Goal: Task Accomplishment & Management: Complete application form

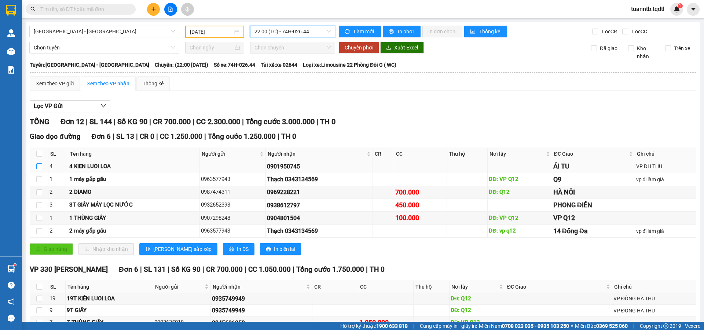
click at [36, 164] on input "checkbox" at bounding box center [39, 166] width 6 height 6
checkbox input "true"
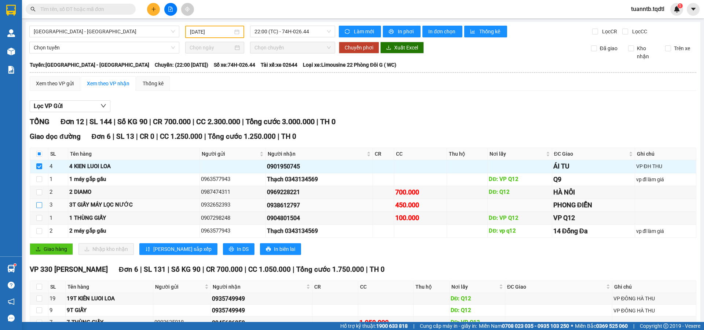
click at [41, 206] on input "checkbox" at bounding box center [39, 205] width 6 height 6
checkbox input "true"
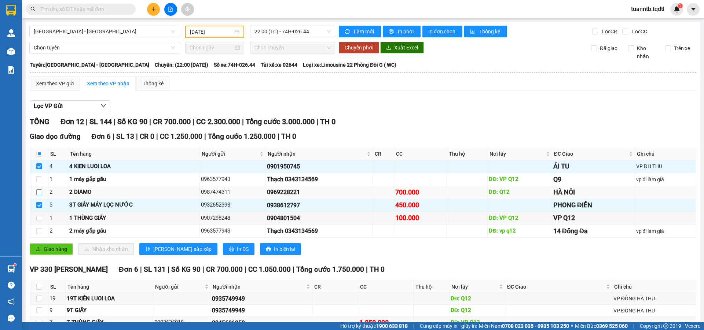
click at [40, 195] on label at bounding box center [39, 192] width 6 height 8
click at [40, 195] on input "checkbox" at bounding box center [39, 193] width 6 height 6
checkbox input "true"
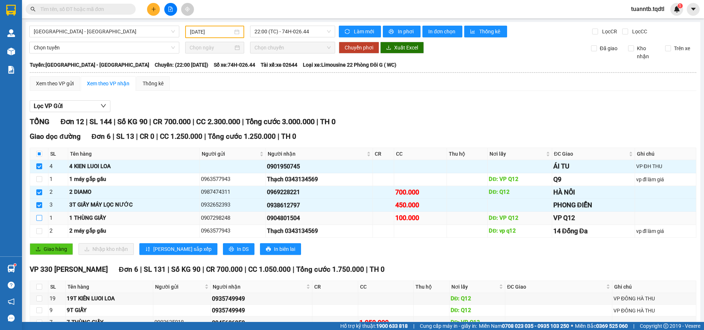
click at [38, 221] on input "checkbox" at bounding box center [39, 218] width 6 height 6
checkbox input "true"
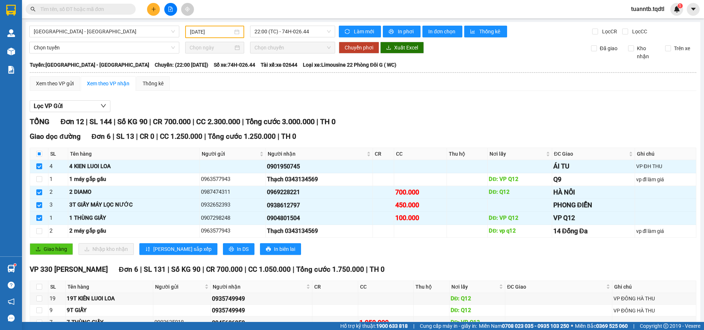
scroll to position [37, 0]
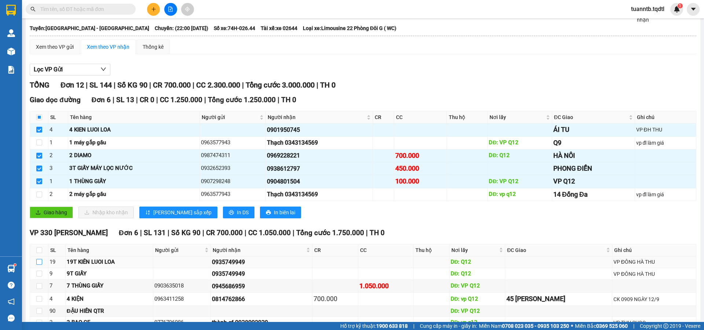
click at [38, 261] on input "checkbox" at bounding box center [39, 262] width 6 height 6
checkbox input "true"
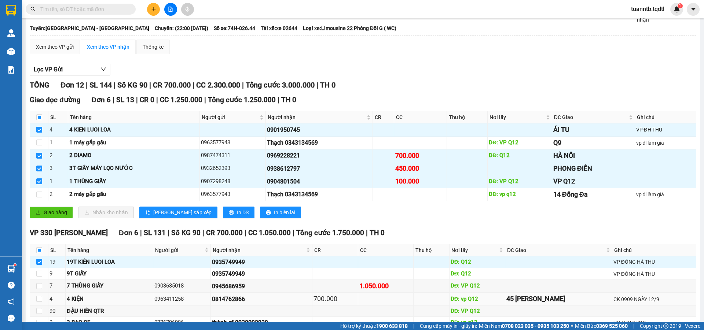
scroll to position [73, 0]
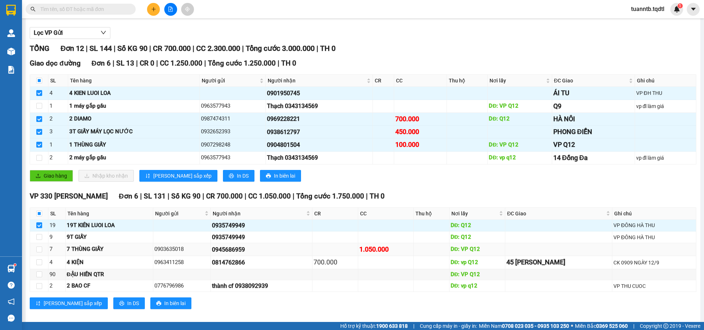
click at [34, 252] on td at bounding box center [39, 249] width 18 height 13
click at [38, 250] on input "checkbox" at bounding box center [39, 250] width 6 height 6
checkbox input "true"
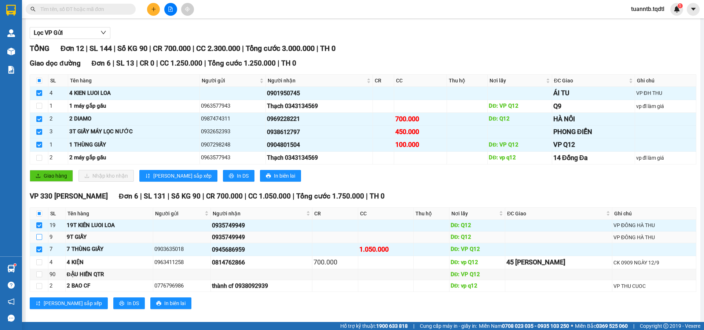
click at [40, 238] on input "checkbox" at bounding box center [39, 237] width 6 height 6
checkbox input "true"
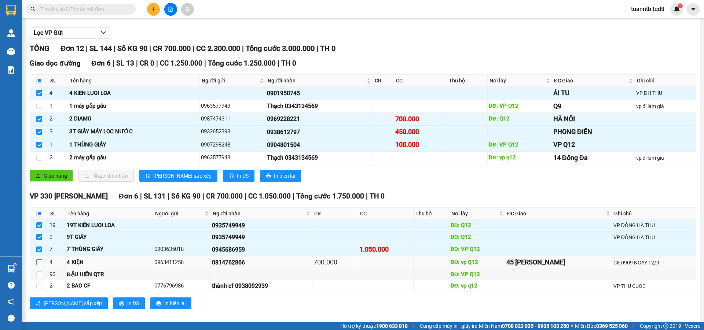
click at [40, 265] on input "checkbox" at bounding box center [39, 263] width 6 height 6
checkbox input "true"
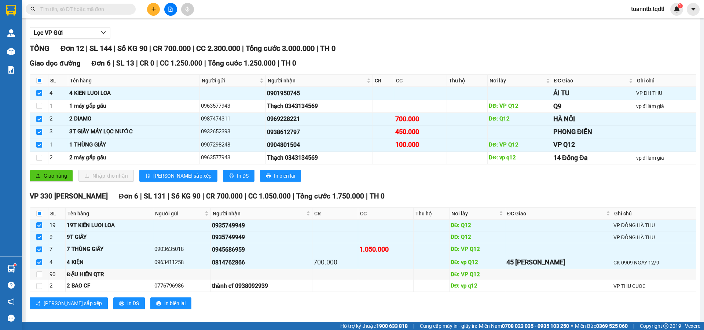
scroll to position [0, 0]
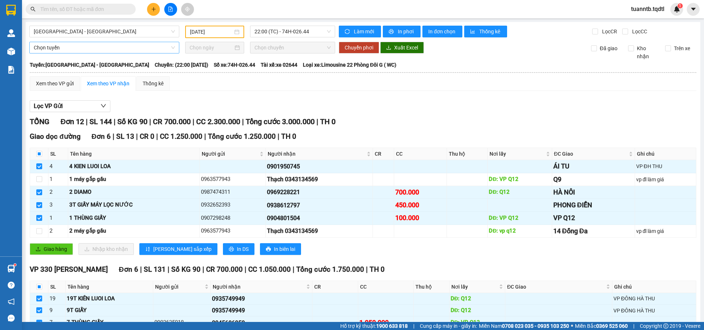
click at [86, 47] on span "Chọn tuyến" at bounding box center [104, 47] width 141 height 11
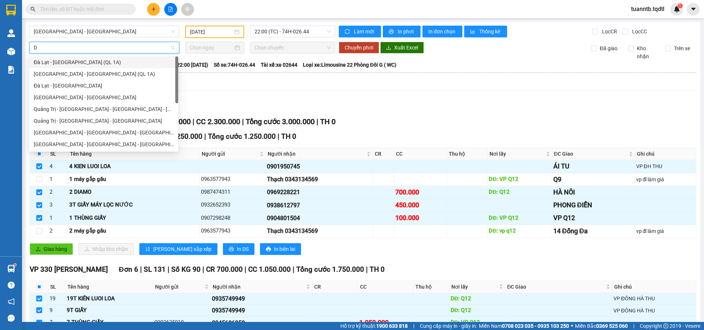
type input "DA"
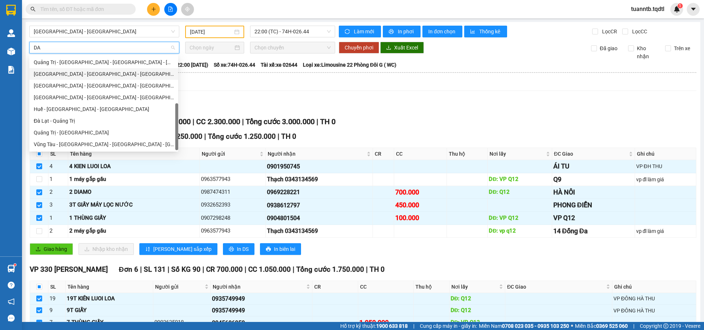
click at [66, 74] on div "[GEOGRAPHIC_DATA] - [GEOGRAPHIC_DATA] - [GEOGRAPHIC_DATA]" at bounding box center [104, 74] width 140 height 8
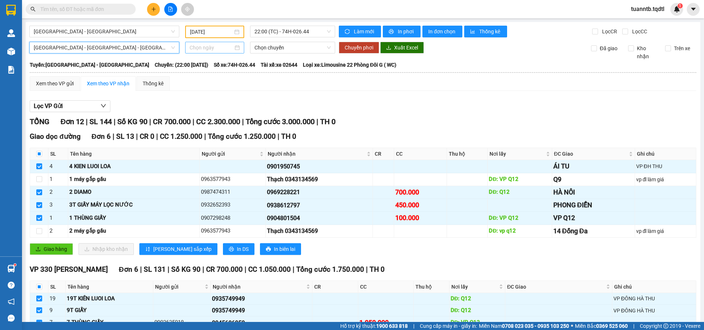
click at [201, 49] on input at bounding box center [212, 48] width 44 height 8
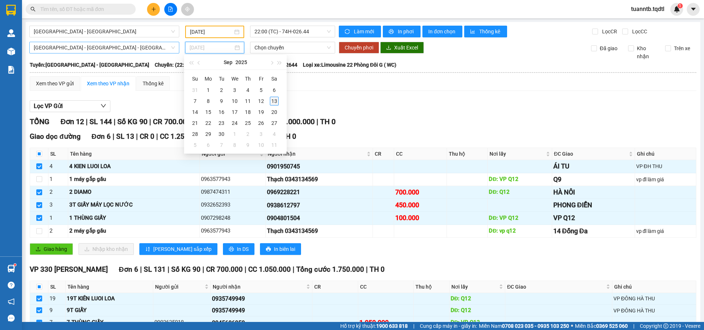
type input "[DATE]"
click at [271, 101] on div "13" at bounding box center [274, 101] width 9 height 9
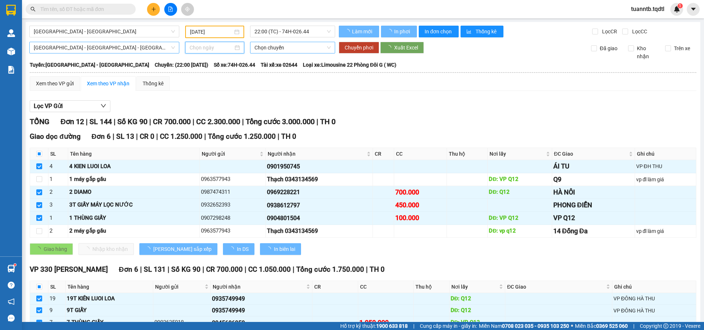
type input "[DATE]"
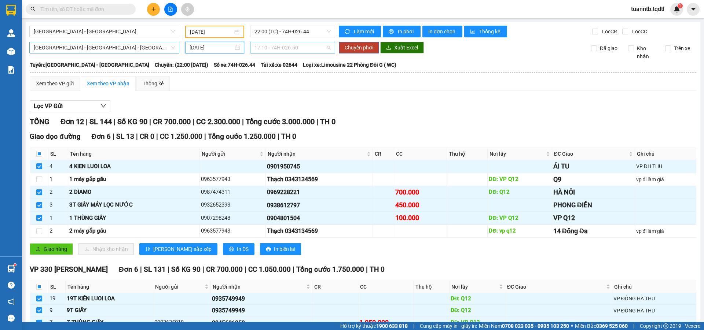
click at [292, 48] on span "17:10 - 74H-026.50" at bounding box center [292, 47] width 76 height 11
click at [295, 73] on div "17:10 - 74H-026.50" at bounding box center [281, 74] width 57 height 8
click at [356, 49] on span "Chuyển phơi" at bounding box center [359, 48] width 29 height 8
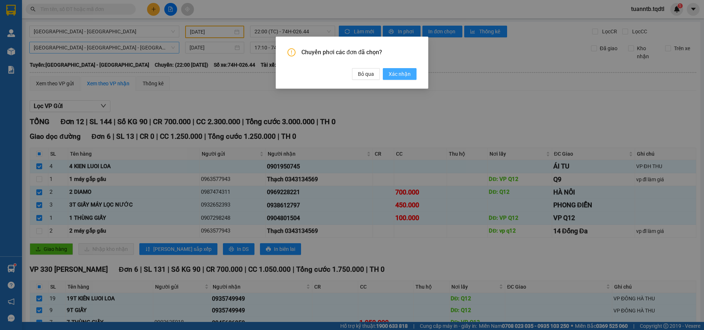
drag, startPoint x: 395, startPoint y: 72, endPoint x: 397, endPoint y: 78, distance: 5.9
click at [397, 73] on span "Xác nhận" at bounding box center [400, 74] width 22 height 8
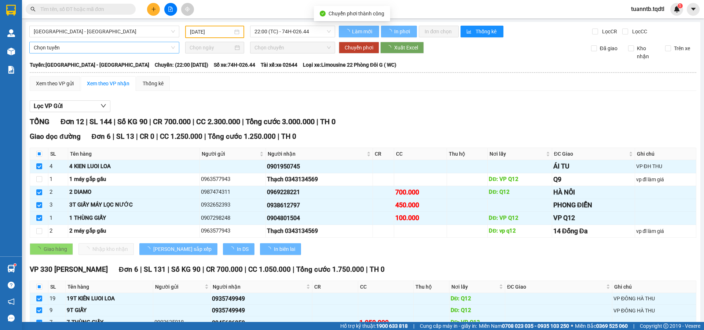
checkbox input "true"
checkbox input "false"
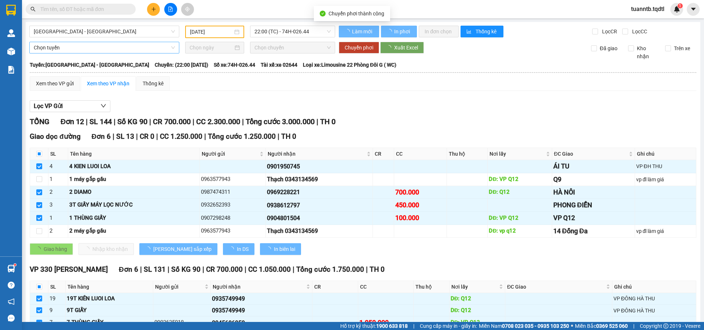
checkbox input "false"
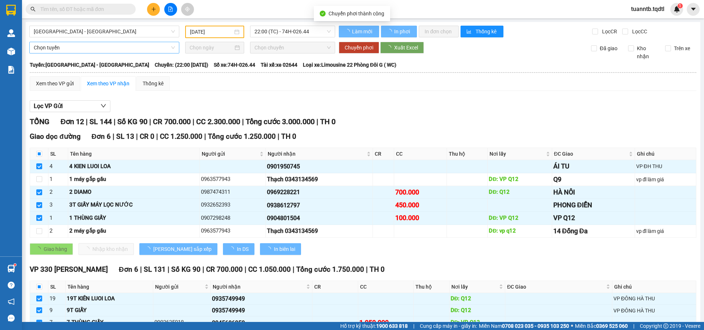
checkbox input "false"
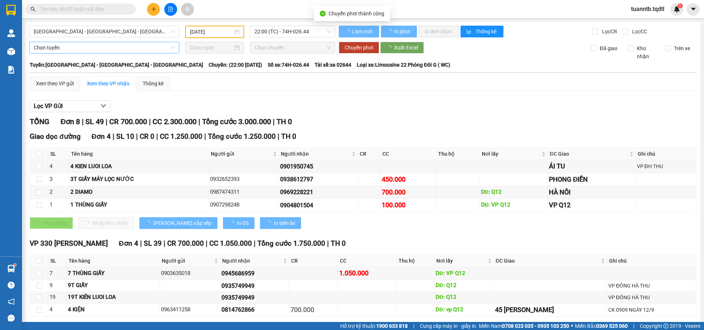
type input "[DATE]"
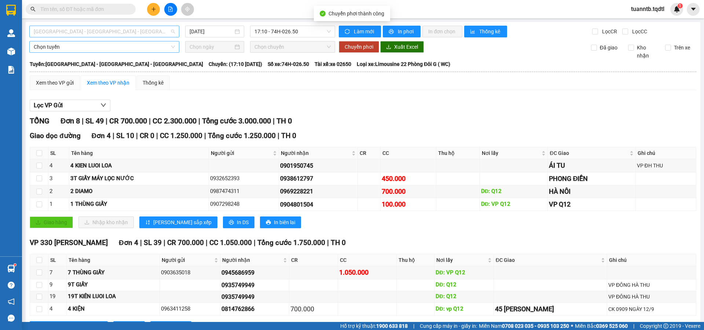
click at [76, 33] on span "[GEOGRAPHIC_DATA] - [GEOGRAPHIC_DATA] - [GEOGRAPHIC_DATA]" at bounding box center [104, 31] width 141 height 11
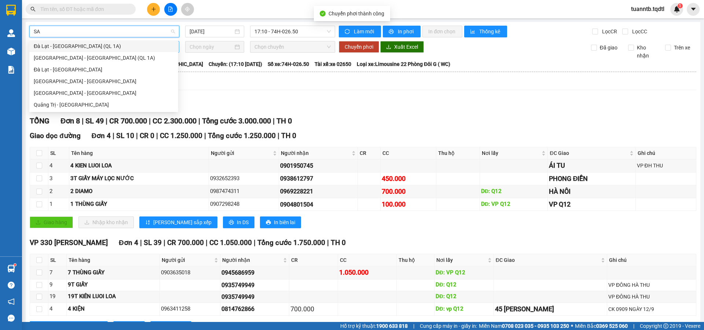
type input "SAI"
click at [72, 80] on div "[GEOGRAPHIC_DATA] - [GEOGRAPHIC_DATA]" at bounding box center [104, 81] width 140 height 8
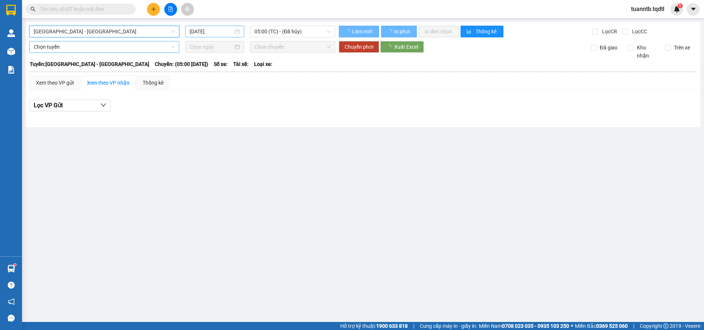
click at [211, 29] on input "[DATE]" at bounding box center [212, 31] width 44 height 8
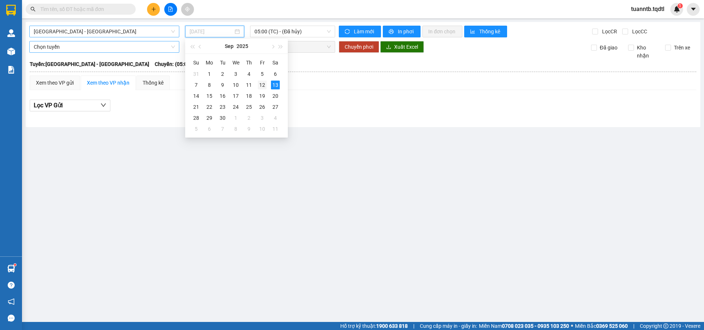
click at [265, 86] on div "12" at bounding box center [262, 85] width 9 height 9
type input "[DATE]"
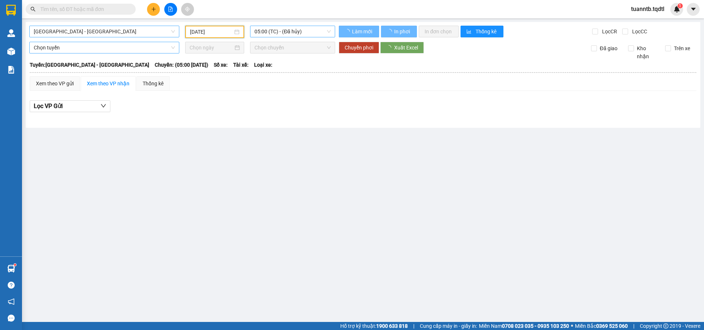
click at [287, 30] on span "05:00 (TC) - (Đã hủy)" at bounding box center [292, 31] width 76 height 11
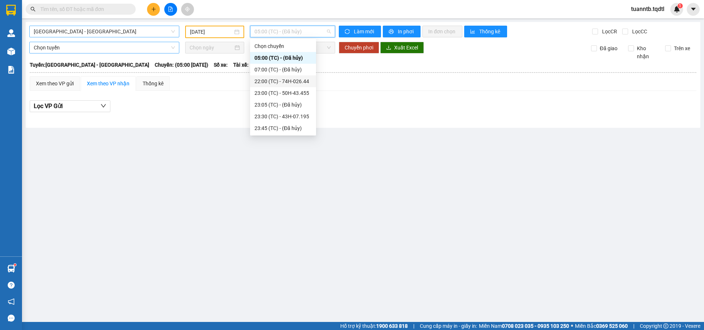
click at [302, 81] on div "22:00 (TC) - 74H-026.44" at bounding box center [282, 81] width 57 height 8
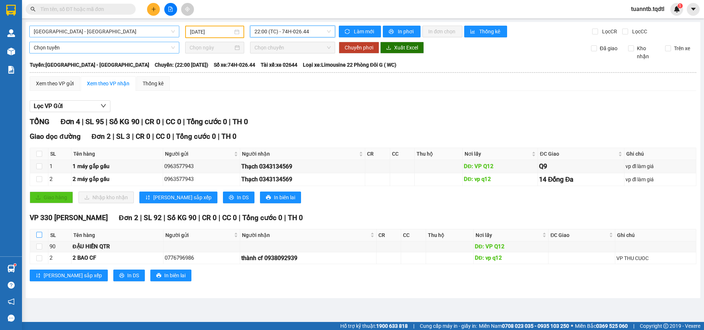
click at [39, 236] on input "checkbox" at bounding box center [39, 235] width 6 height 6
checkbox input "true"
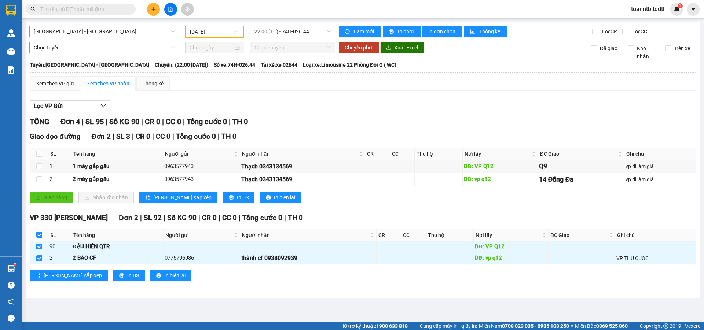
click at [85, 49] on span "Chọn tuyến" at bounding box center [104, 47] width 141 height 11
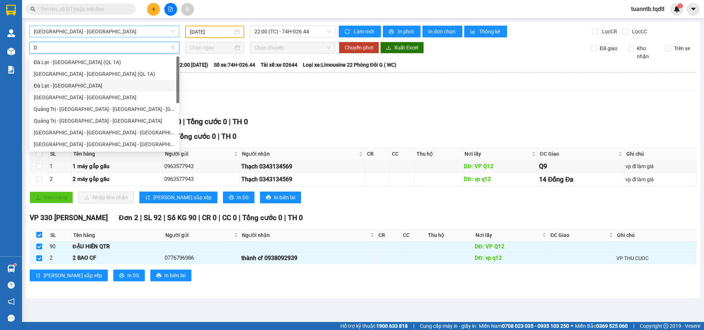
type input "DA"
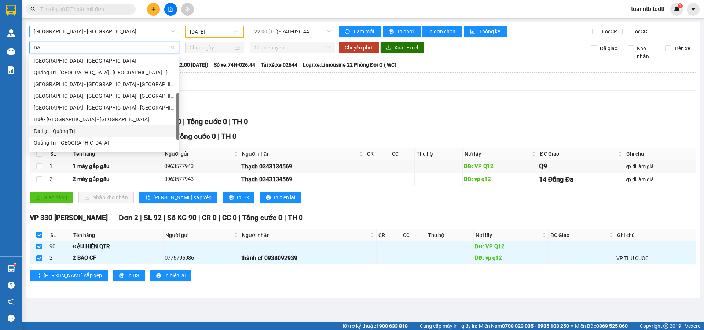
click at [73, 133] on div "Đà Lạt - Quảng Trị" at bounding box center [104, 131] width 141 height 8
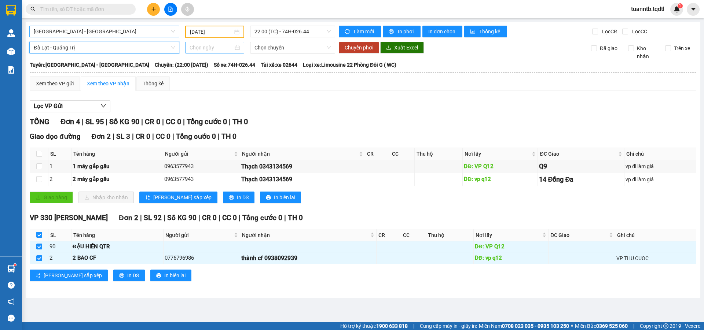
click at [211, 46] on input at bounding box center [212, 48] width 44 height 8
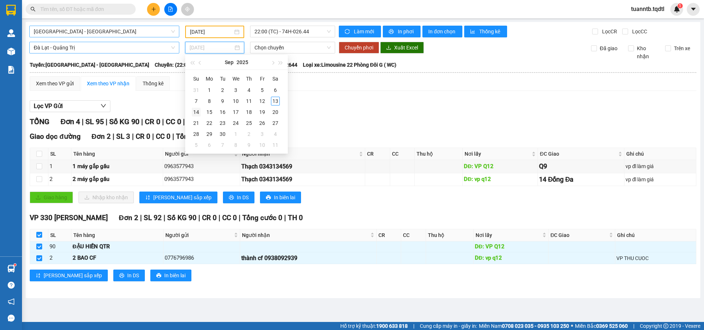
type input "[DATE]"
click at [195, 115] on div "14" at bounding box center [196, 112] width 9 height 9
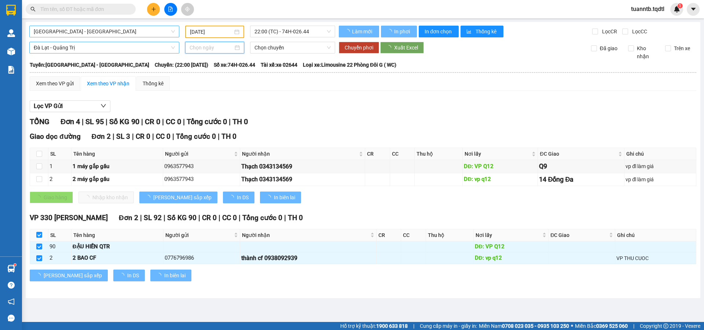
type input "[DATE]"
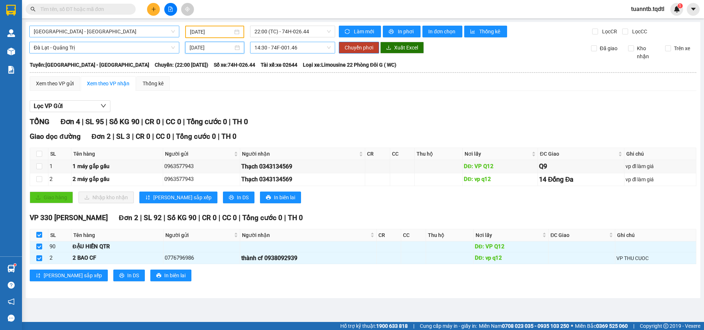
click at [287, 45] on span "14:30 - 74F-001.46" at bounding box center [292, 47] width 76 height 11
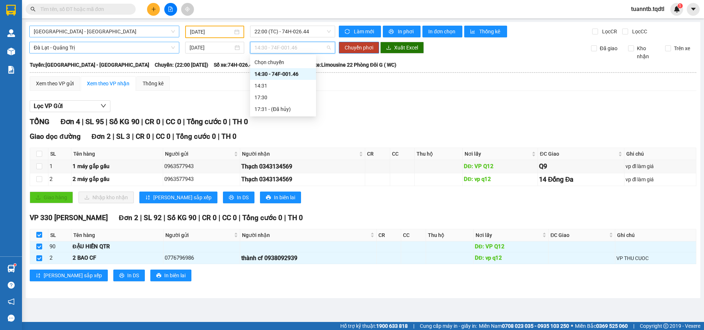
click at [137, 43] on span "Đà Lạt - Quảng Trị" at bounding box center [104, 47] width 141 height 11
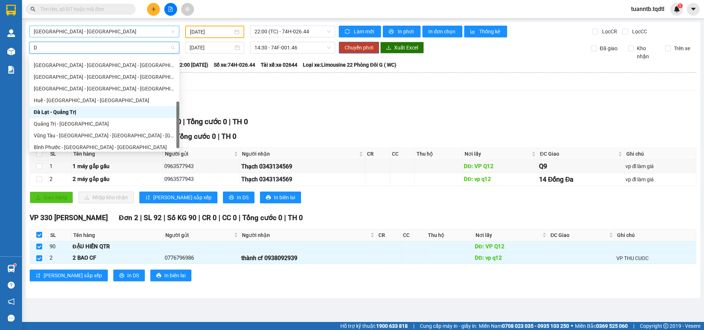
type input "DA"
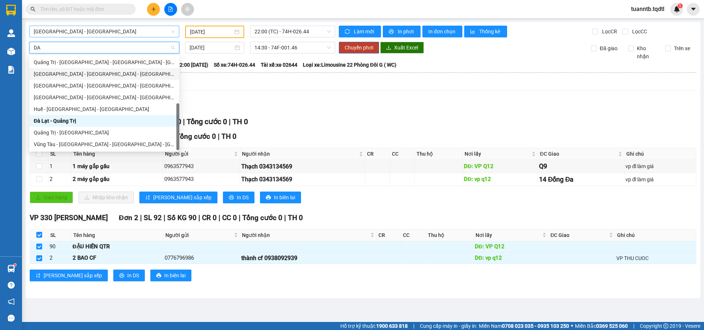
click at [98, 74] on div "[GEOGRAPHIC_DATA] - [GEOGRAPHIC_DATA] - [GEOGRAPHIC_DATA]" at bounding box center [104, 74] width 141 height 8
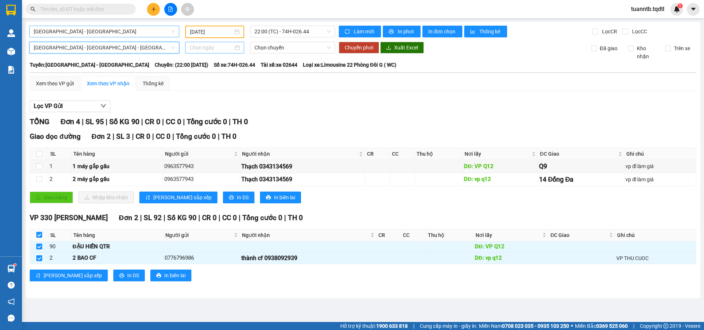
click at [213, 49] on input at bounding box center [212, 48] width 44 height 8
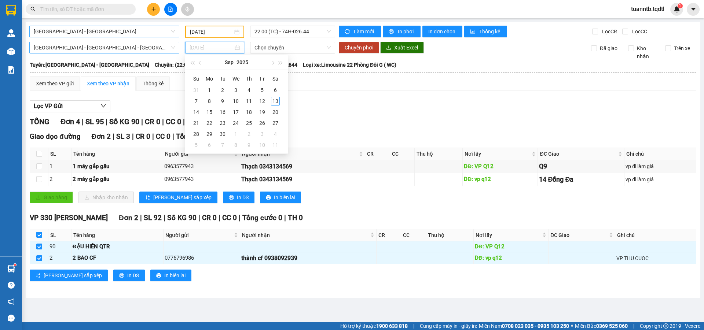
type input "[DATE]"
drag, startPoint x: 198, startPoint y: 111, endPoint x: 205, endPoint y: 106, distance: 9.5
click at [197, 111] on div "14" at bounding box center [196, 112] width 9 height 9
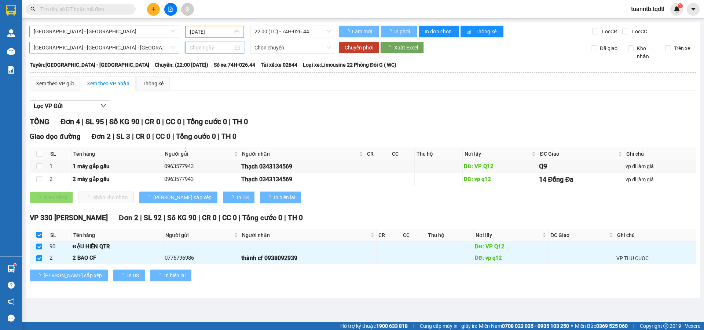
type input "[DATE]"
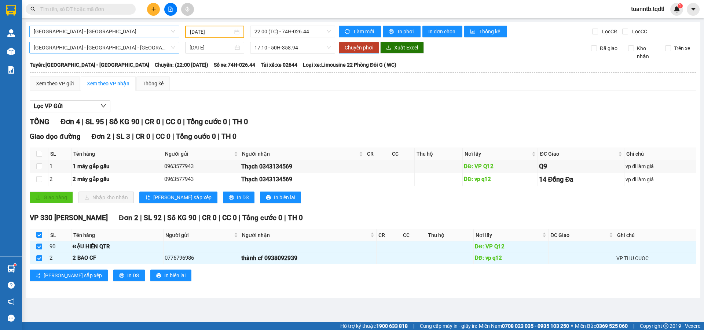
click at [358, 48] on span "Chuyển phơi" at bounding box center [359, 48] width 29 height 8
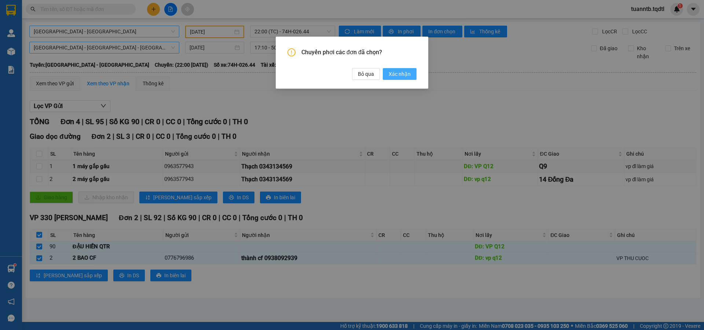
drag, startPoint x: 396, startPoint y: 74, endPoint x: 406, endPoint y: 73, distance: 10.0
click at [402, 72] on span "Xác nhận" at bounding box center [400, 74] width 22 height 8
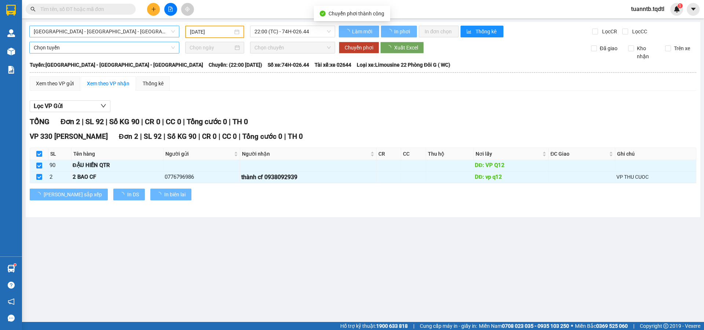
type input "[DATE]"
checkbox input "false"
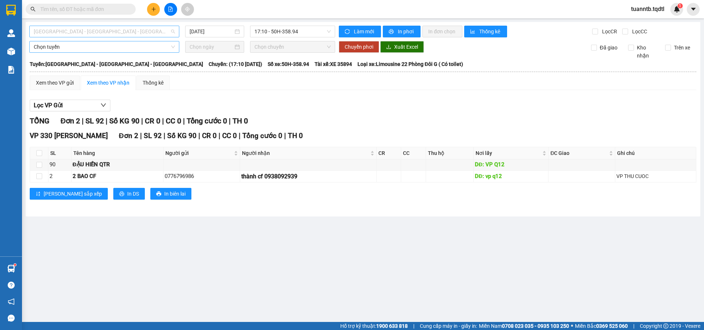
click at [57, 31] on span "[GEOGRAPHIC_DATA] - [GEOGRAPHIC_DATA] - [GEOGRAPHIC_DATA]" at bounding box center [104, 31] width 141 height 11
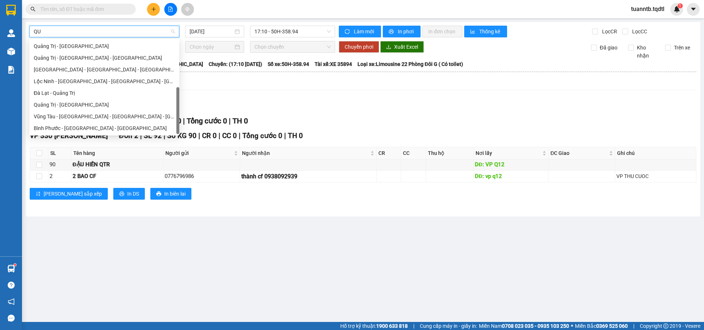
type input "QUA"
click at [66, 106] on div "Quảng Trị - [GEOGRAPHIC_DATA]" at bounding box center [104, 105] width 141 height 8
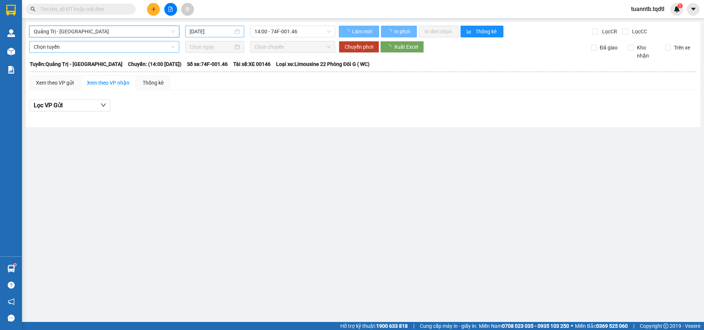
click at [207, 28] on input "[DATE]" at bounding box center [212, 31] width 44 height 8
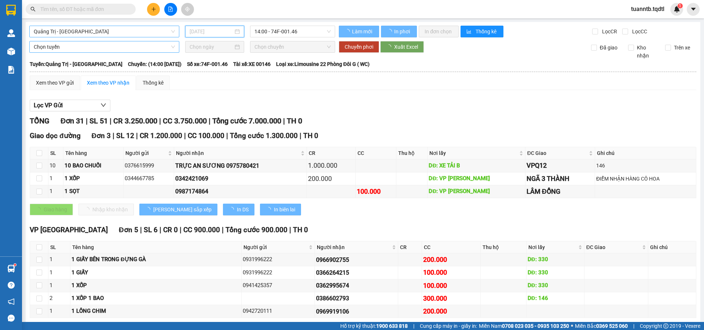
type input "[DATE]"
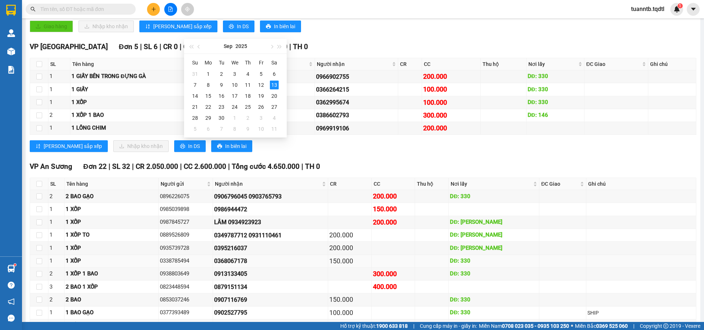
scroll to position [220, 0]
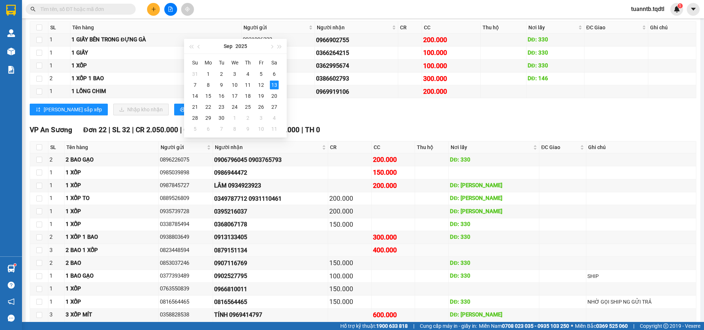
click at [155, 252] on div "2 BAO 1 XỐP" at bounding box center [111, 250] width 91 height 9
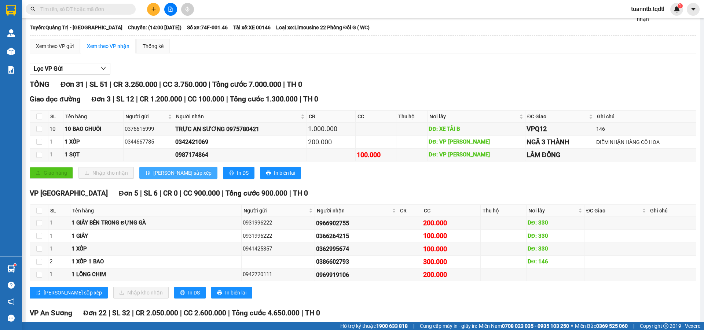
scroll to position [0, 0]
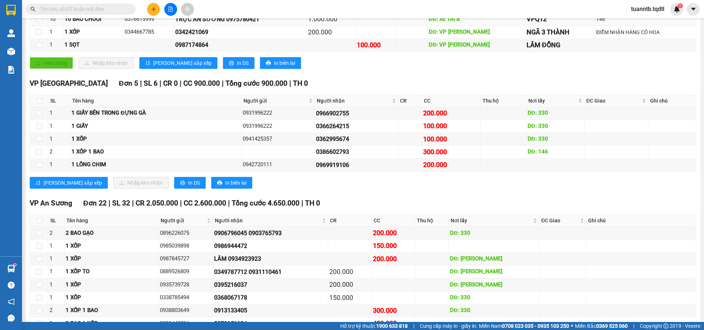
drag, startPoint x: 152, startPoint y: 189, endPoint x: 159, endPoint y: 135, distance: 54.3
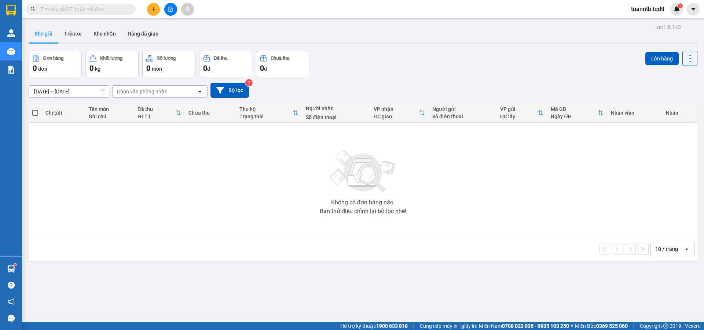
click at [144, 11] on div at bounding box center [170, 9] width 55 height 13
click at [150, 11] on button at bounding box center [153, 9] width 13 height 13
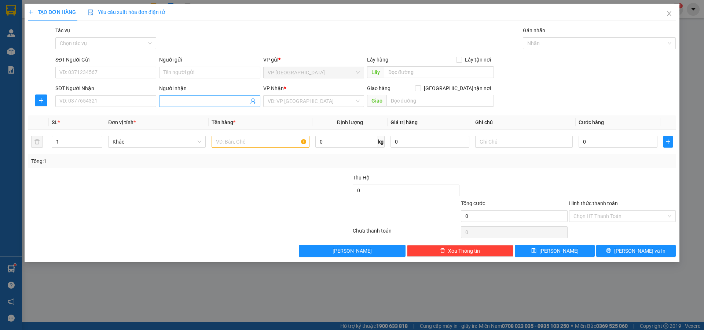
click at [168, 98] on input "Người nhận" at bounding box center [205, 101] width 85 height 8
click at [287, 98] on input "search" at bounding box center [311, 101] width 87 height 11
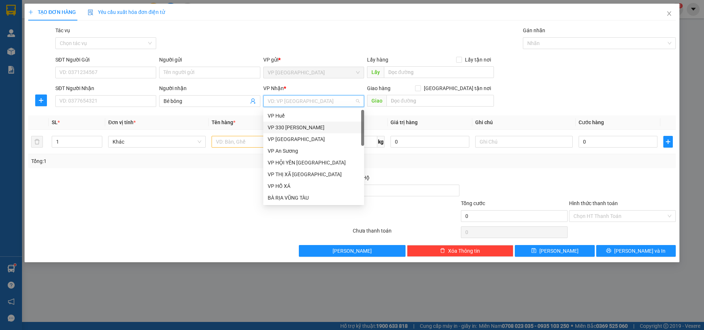
click at [288, 126] on div "VP 330 [PERSON_NAME]" at bounding box center [314, 128] width 92 height 8
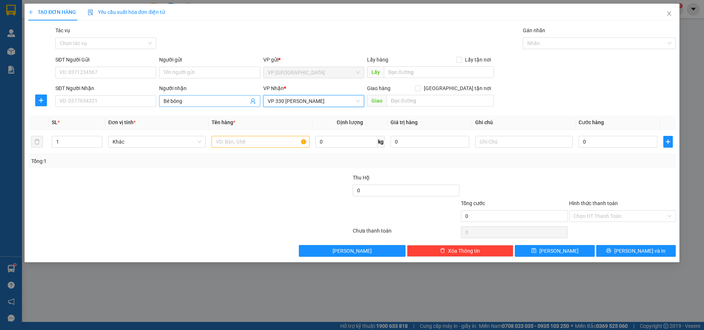
click at [173, 98] on input "Bé bông" at bounding box center [205, 101] width 85 height 8
type input "Bé Bông"
click at [234, 147] on input "text" at bounding box center [260, 142] width 98 height 12
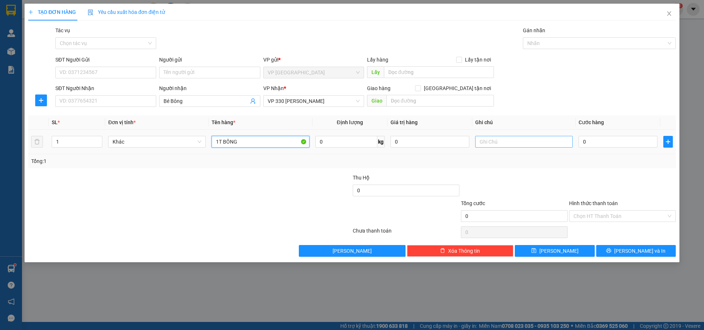
type input "1T BÔNG"
click at [527, 139] on input "text" at bounding box center [524, 142] width 98 height 12
type input "CC"
click at [584, 142] on input "0" at bounding box center [617, 142] width 79 height 12
type input "3"
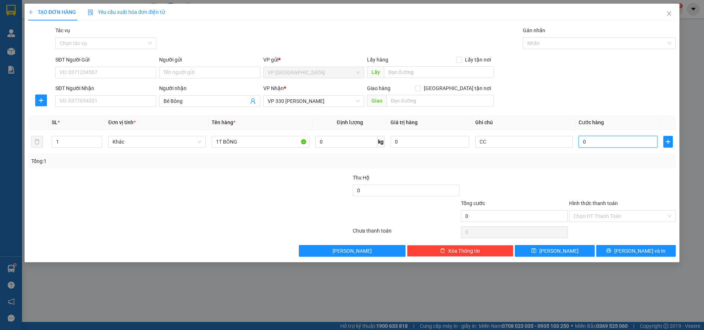
type input "3"
type input "30"
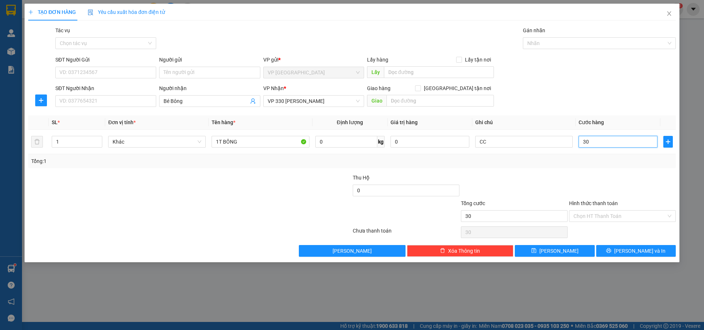
type input "300"
type input "3.000"
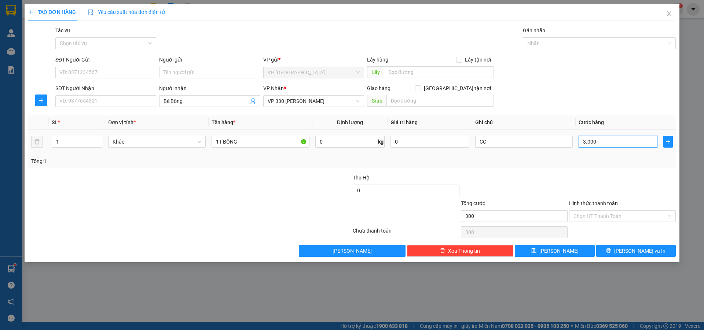
type input "3.000"
type input "30.000"
type input "300.000"
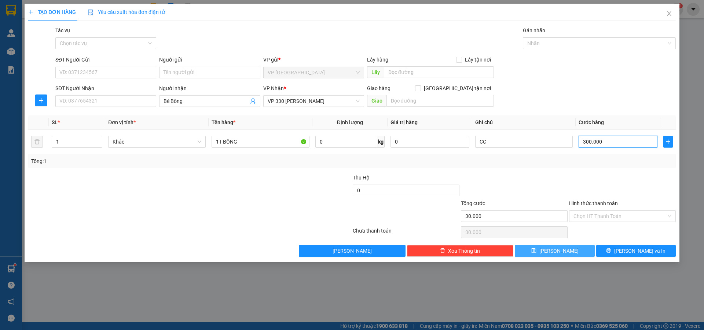
type input "300.000"
click at [536, 252] on icon "save" at bounding box center [533, 250] width 5 height 5
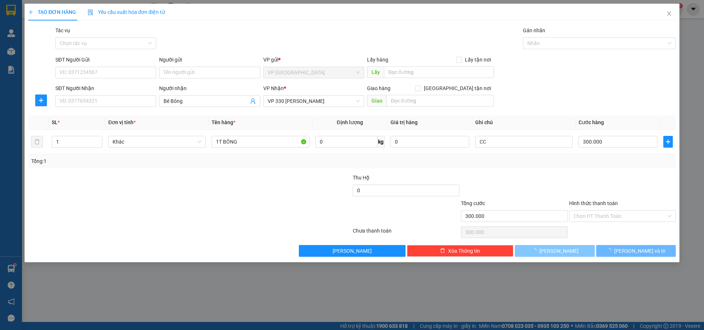
type input "0"
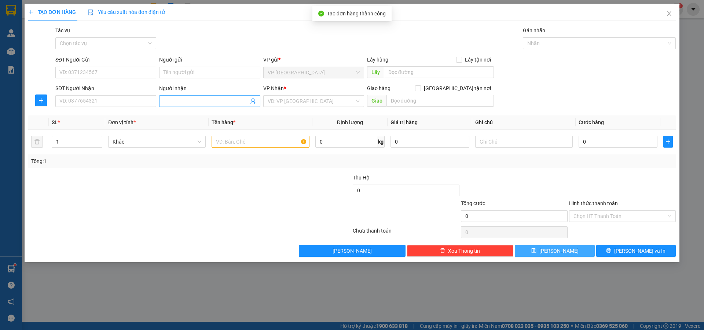
click at [220, 101] on input "Người nhận" at bounding box center [205, 101] width 85 height 8
click at [141, 100] on input "SĐT Người Nhận" at bounding box center [105, 101] width 101 height 12
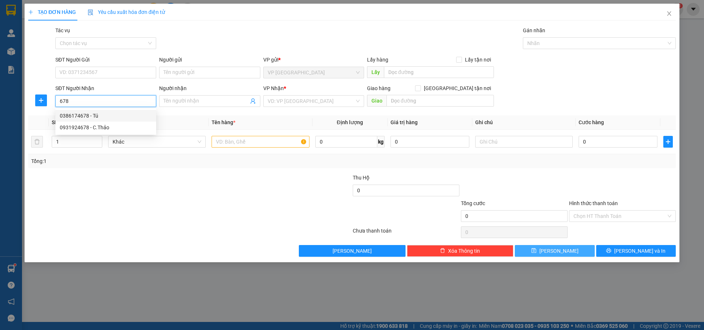
click at [80, 117] on div "0386174678 - Tú" at bounding box center [106, 116] width 92 height 8
type input "0386174678"
type input "Tú"
type input "HỒ XÁ"
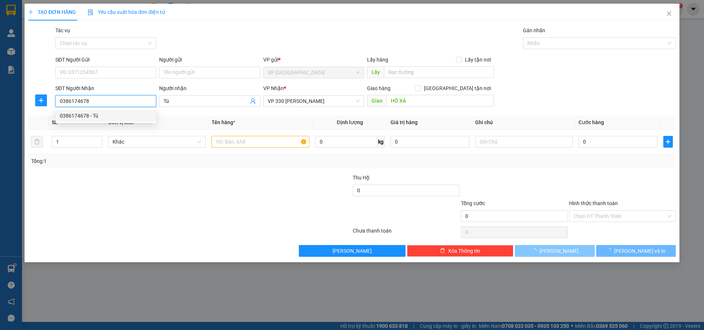
type input "300.000"
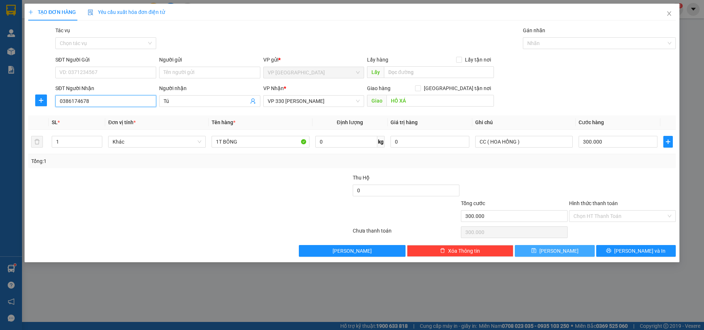
type input "0386174678"
drag, startPoint x: 553, startPoint y: 255, endPoint x: 562, endPoint y: 252, distance: 9.4
click at [557, 255] on button "[PERSON_NAME]" at bounding box center [555, 251] width 80 height 12
type input "0"
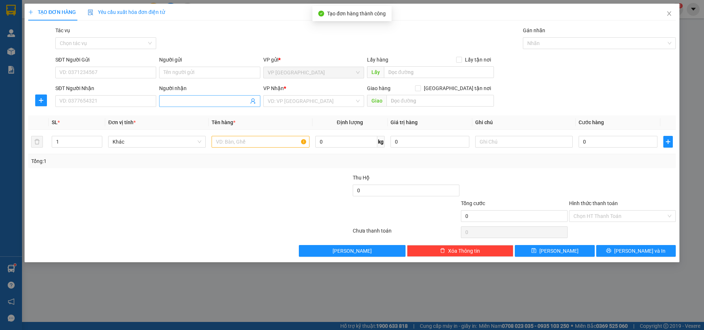
click at [200, 101] on input "Người nhận" at bounding box center [205, 101] width 85 height 8
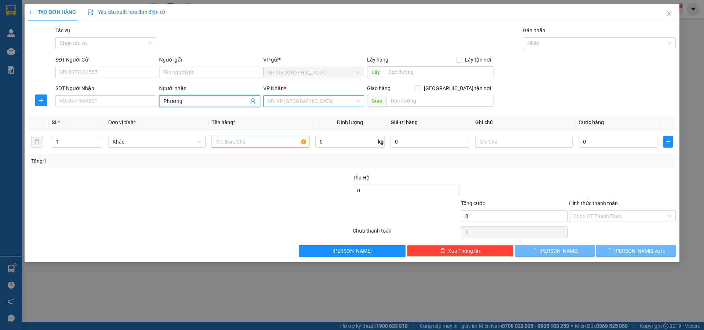
type input "Phương"
click at [317, 100] on input "search" at bounding box center [311, 101] width 87 height 11
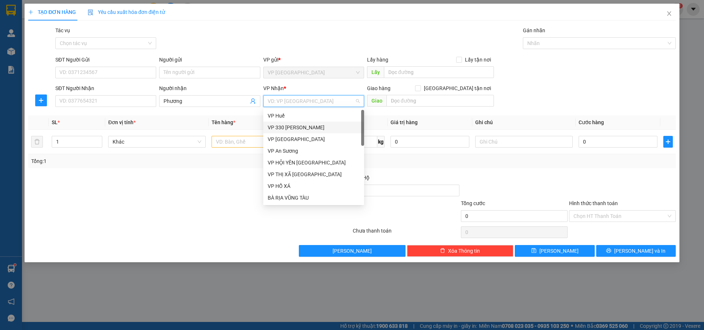
click at [299, 127] on div "VP 330 [PERSON_NAME]" at bounding box center [314, 128] width 92 height 8
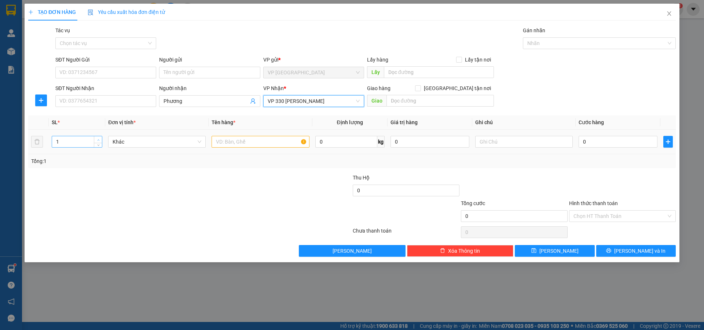
type input "2"
click at [100, 140] on span "up" at bounding box center [98, 140] width 4 height 4
click at [220, 143] on input "text" at bounding box center [260, 142] width 98 height 12
type input "2T BÔNG"
click at [501, 148] on td at bounding box center [523, 142] width 103 height 25
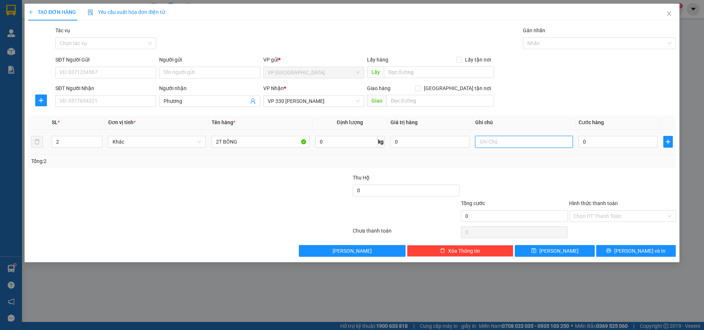
click at [501, 144] on input "text" at bounding box center [524, 142] width 98 height 12
type input "CC"
click at [614, 146] on input "0" at bounding box center [617, 142] width 79 height 12
type input "5"
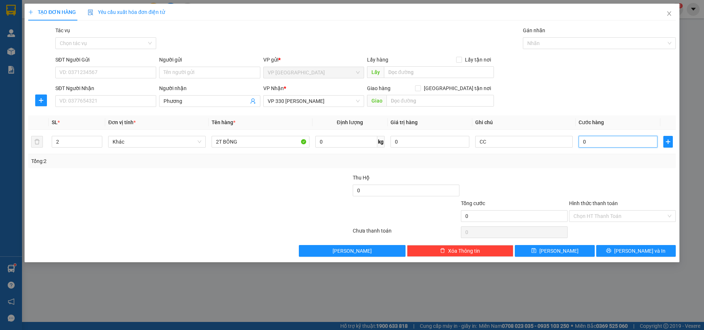
type input "5"
type input "50"
type input "500"
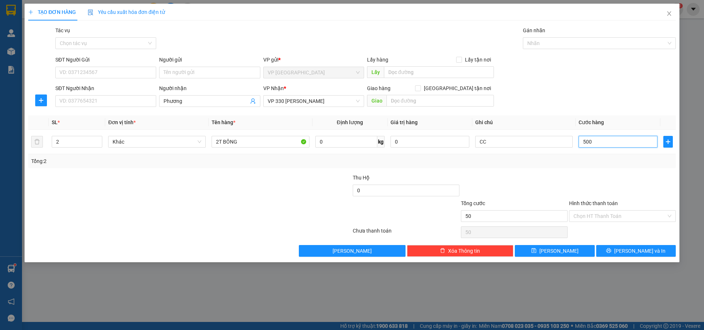
type input "500"
type input "5.000"
type input "50.000"
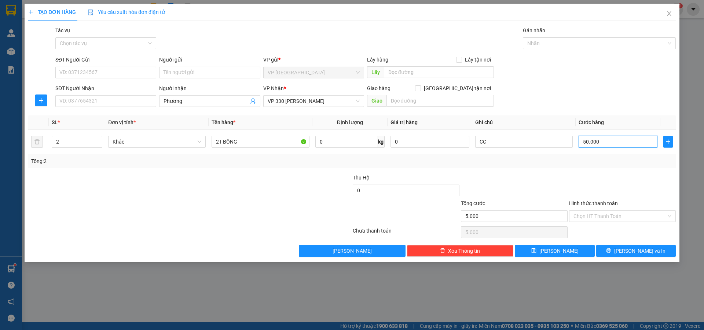
type input "50.000"
type input "500.000"
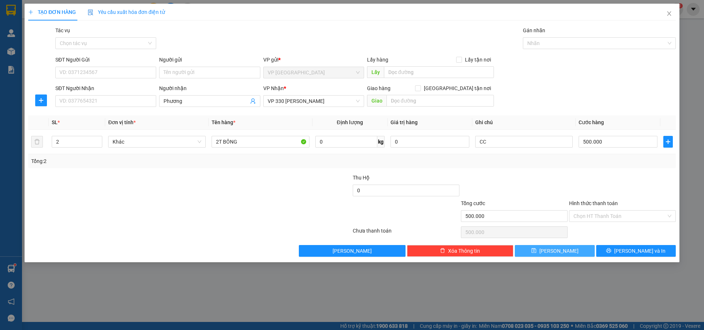
click at [544, 253] on button "[PERSON_NAME]" at bounding box center [555, 251] width 80 height 12
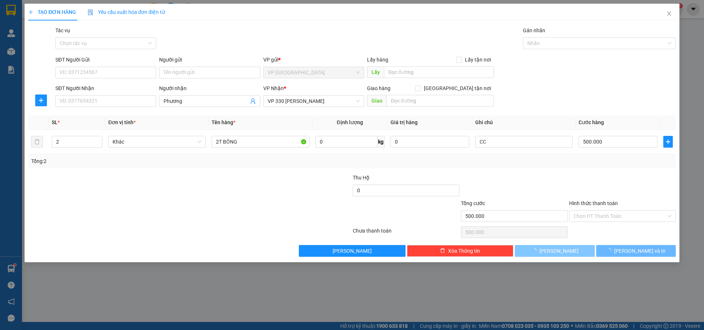
type input "0"
type input "1"
type input "0"
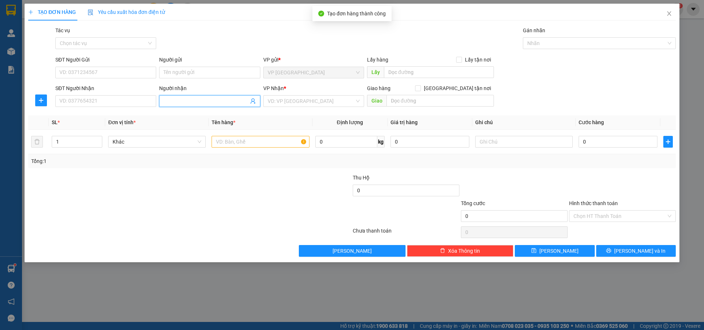
click at [180, 98] on input "Người nhận" at bounding box center [205, 101] width 85 height 8
type input "Chiên"
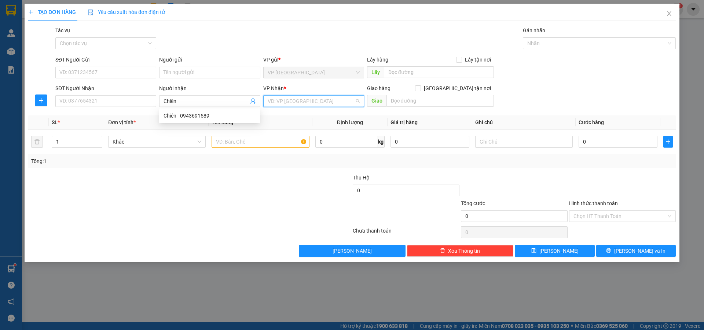
click at [304, 98] on input "search" at bounding box center [311, 101] width 87 height 11
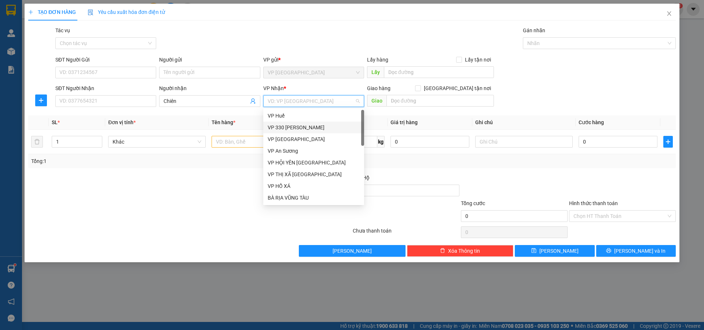
click at [305, 123] on div "VP 330 [PERSON_NAME]" at bounding box center [313, 128] width 101 height 12
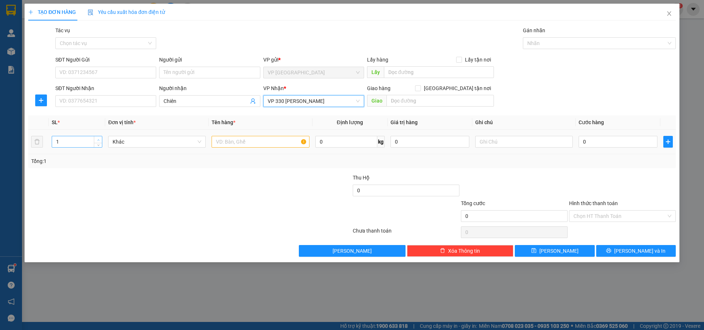
type input "2"
click at [99, 141] on icon "up" at bounding box center [98, 140] width 3 height 3
click at [226, 143] on input "text" at bounding box center [260, 142] width 98 height 12
type input "2T BÔNG"
click at [494, 144] on input "text" at bounding box center [524, 142] width 98 height 12
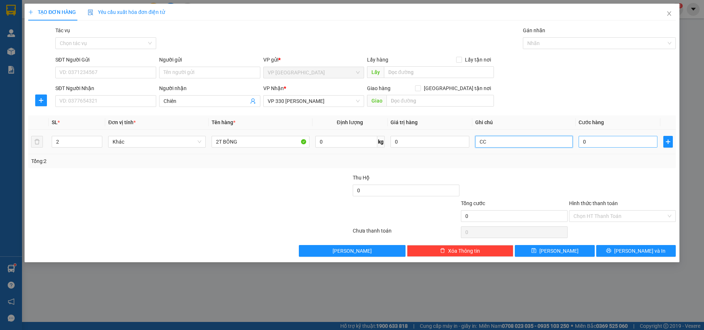
type input "CC"
click at [603, 143] on input "0" at bounding box center [617, 142] width 79 height 12
type input "4"
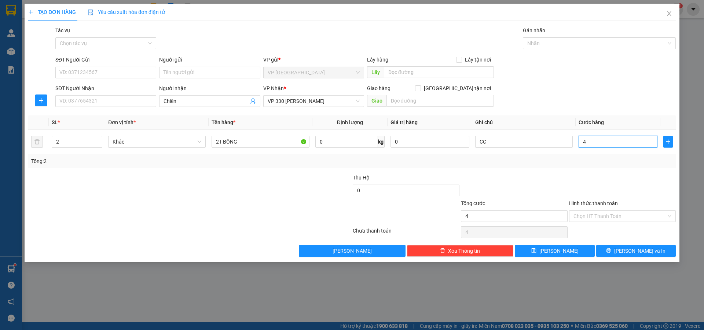
type input "40"
type input "400"
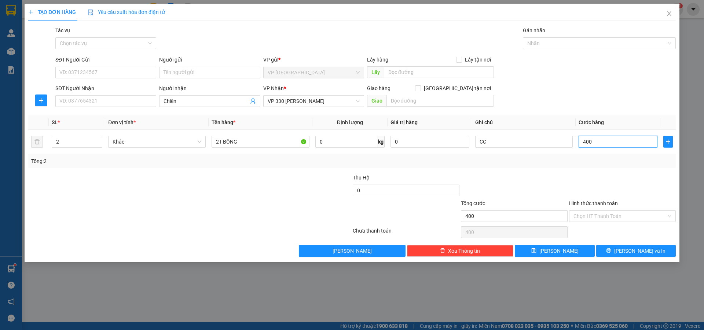
type input "4.000"
type input "40.000"
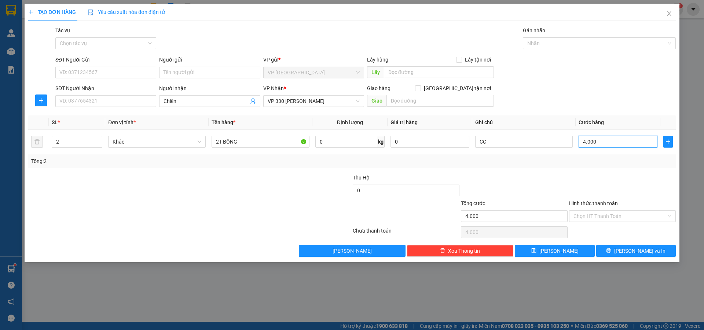
type input "40.000"
type input "400.000"
click at [569, 246] on button "[PERSON_NAME]" at bounding box center [555, 251] width 80 height 12
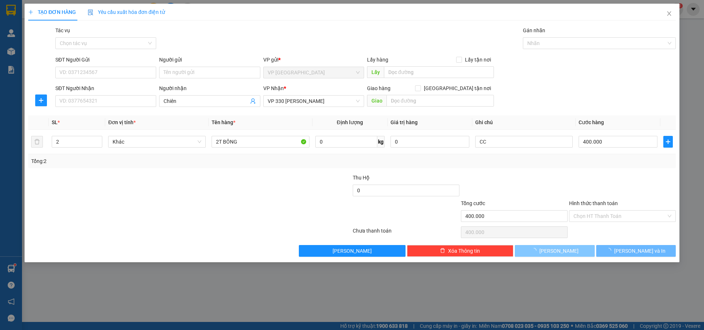
type input "0"
type input "1"
type input "0"
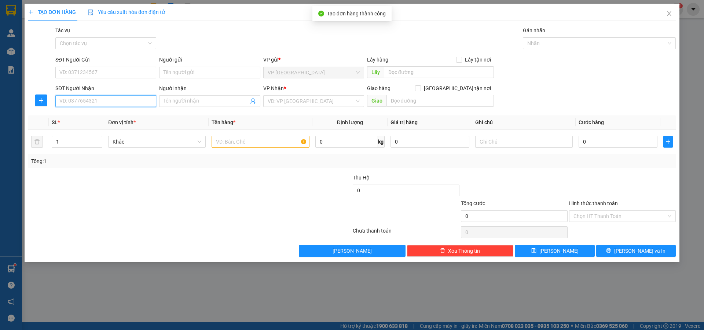
click at [128, 98] on input "SĐT Người Nhận" at bounding box center [105, 101] width 101 height 12
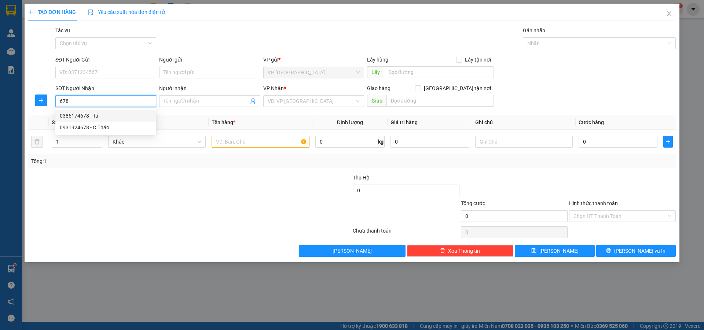
click at [95, 115] on div "0386174678 - Tú" at bounding box center [106, 116] width 92 height 8
type input "0386174678"
type input "Tú"
type input "HỒ XÁ"
type input "300.000"
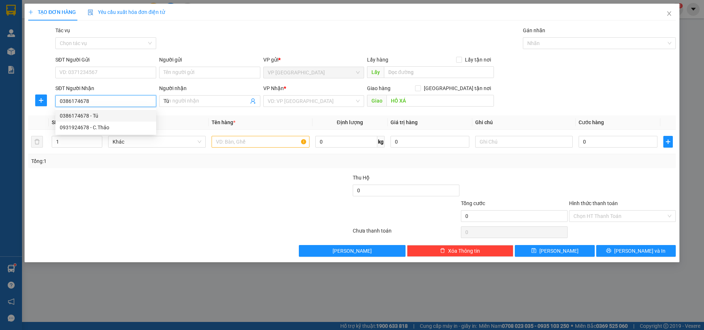
type input "300.000"
type input "0386174678"
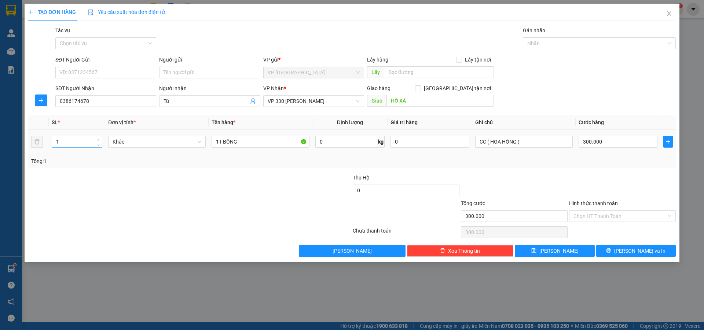
type input "2"
click at [98, 137] on span "Increase Value" at bounding box center [98, 139] width 8 height 7
click at [220, 141] on input "1T BÔNG" at bounding box center [260, 142] width 98 height 12
type input "2T BÔNG"
click at [626, 144] on input "300.000" at bounding box center [617, 142] width 79 height 12
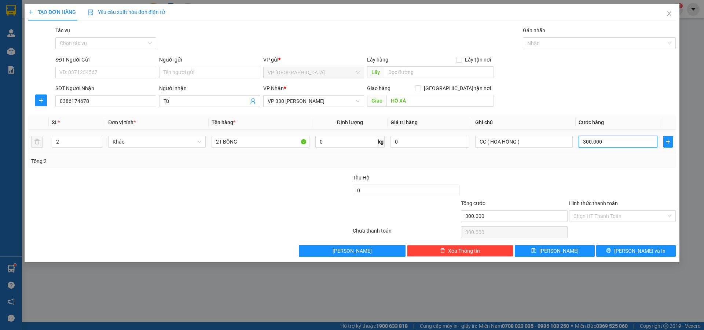
type input "0"
click at [582, 139] on input "0" at bounding box center [617, 142] width 79 height 12
type input "40"
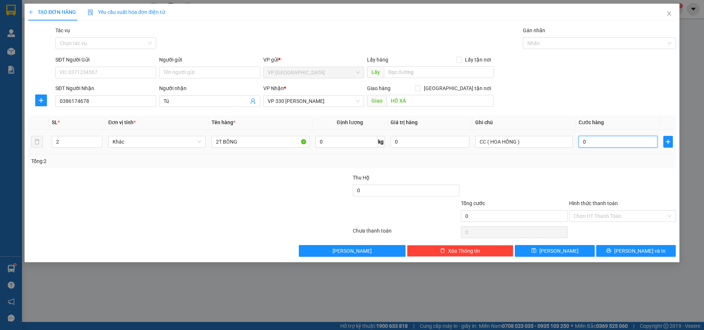
type input "40"
type input "400"
type input "4.000"
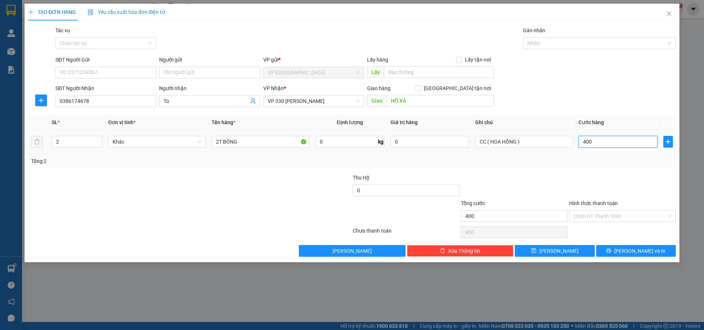
type input "4.000"
type input "40.000"
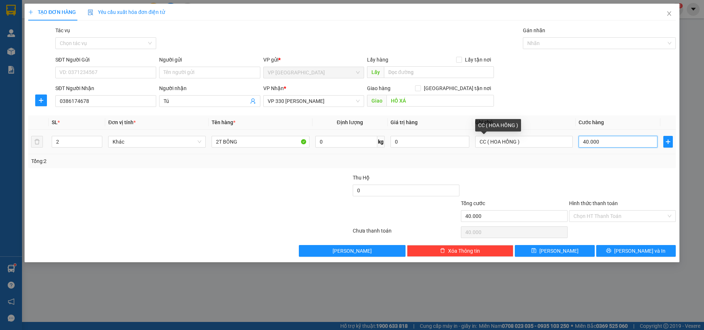
type input "400.000"
click at [517, 144] on input "CC ( HOA HỒNG )" at bounding box center [524, 142] width 98 height 12
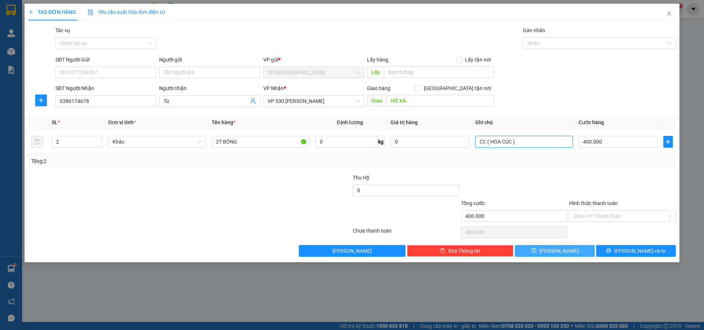
type input "CC ( HOA CÚC )"
drag, startPoint x: 544, startPoint y: 250, endPoint x: 553, endPoint y: 239, distance: 14.3
click at [552, 246] on button "[PERSON_NAME]" at bounding box center [555, 251] width 80 height 12
type input "0"
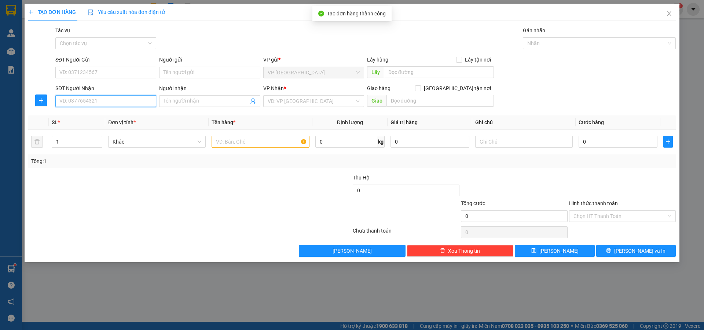
click at [105, 104] on input "SĐT Người Nhận" at bounding box center [105, 101] width 101 height 12
click at [88, 118] on div "0816051551 - [PERSON_NAME]" at bounding box center [106, 116] width 92 height 8
type input "0816051551"
type input "[PERSON_NAME]"
type input "NGÃ 4 SÒNG"
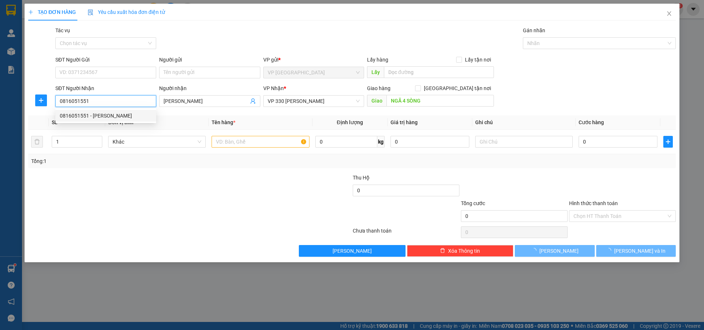
type input "200.000"
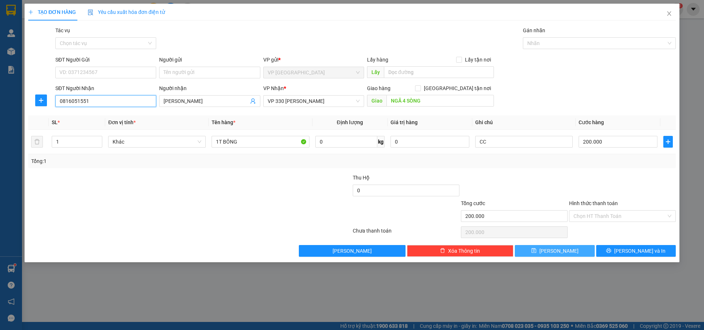
type input "0816051551"
drag, startPoint x: 543, startPoint y: 250, endPoint x: 541, endPoint y: 236, distance: 14.0
click at [544, 249] on button "[PERSON_NAME]" at bounding box center [555, 251] width 80 height 12
type input "0"
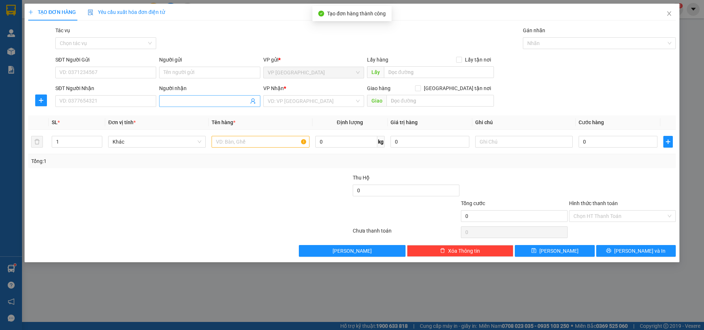
click at [188, 101] on input "Người nhận" at bounding box center [205, 101] width 85 height 8
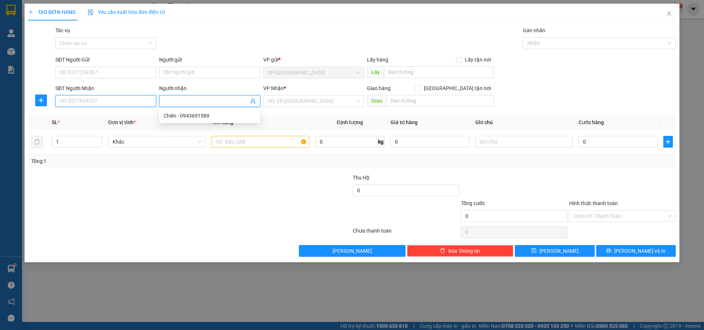
click at [102, 101] on input "SĐT Người Nhận" at bounding box center [105, 101] width 101 height 12
type input "7"
type input "0961626777"
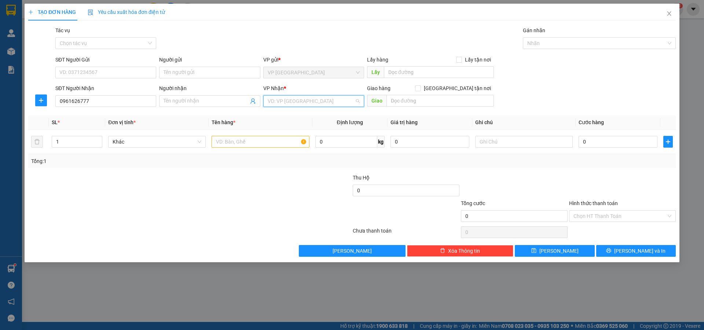
click at [280, 103] on input "search" at bounding box center [311, 101] width 87 height 11
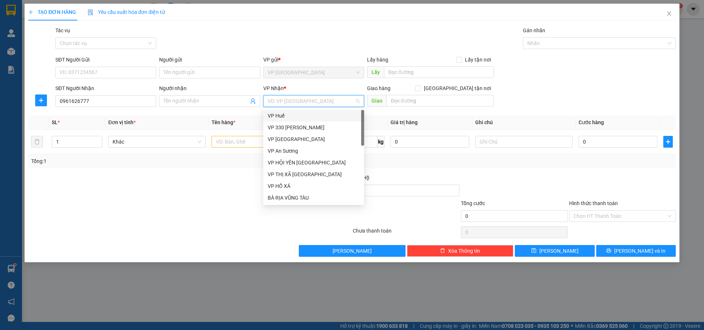
click at [283, 121] on div "VP Huế" at bounding box center [313, 116] width 101 height 12
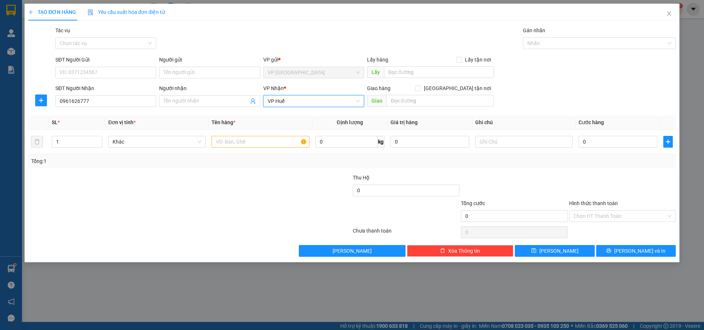
click at [281, 101] on span "VP Huế" at bounding box center [314, 101] width 92 height 11
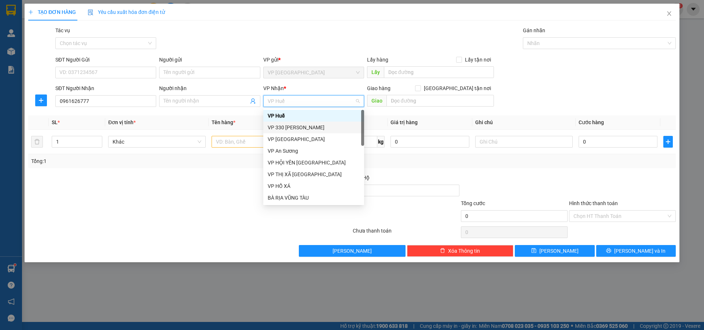
drag, startPoint x: 283, startPoint y: 128, endPoint x: 293, endPoint y: 123, distance: 11.3
click at [283, 128] on div "VP 330 [PERSON_NAME]" at bounding box center [314, 128] width 92 height 8
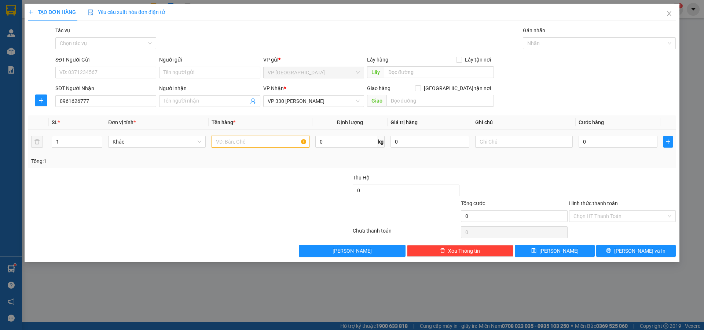
click at [283, 140] on input "text" at bounding box center [260, 142] width 98 height 12
type input "1T XỐP BƠ"
click at [485, 140] on input "text" at bounding box center [524, 142] width 98 height 12
type input "CC"
click at [592, 147] on input "0" at bounding box center [617, 142] width 79 height 12
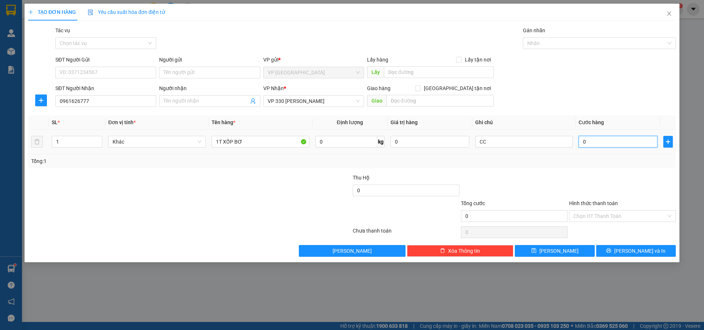
type input "1"
type input "15"
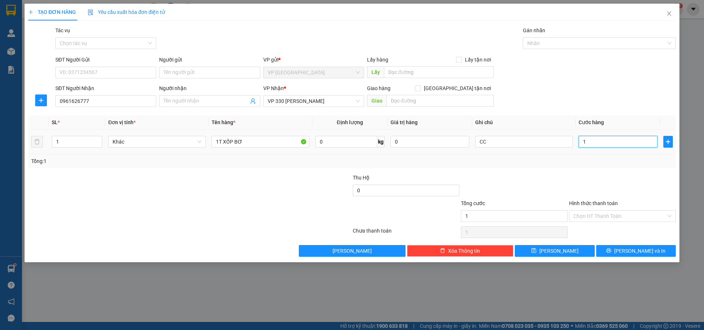
type input "15"
type input "150"
type input "1.500"
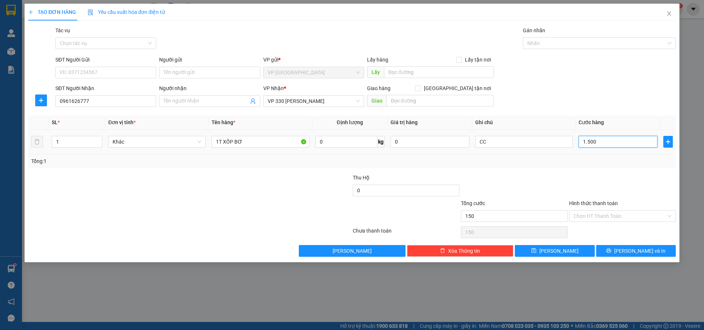
type input "1.500"
click at [180, 100] on input "Người nhận" at bounding box center [205, 101] width 85 height 8
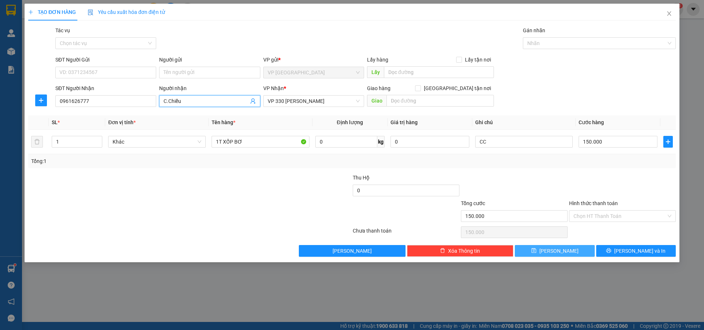
click at [530, 255] on button "[PERSON_NAME]" at bounding box center [555, 251] width 80 height 12
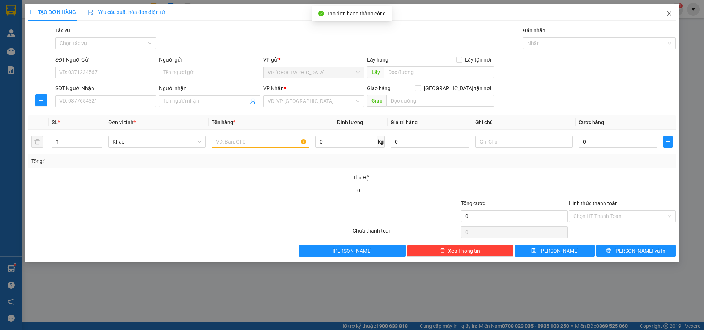
click at [669, 15] on icon "close" at bounding box center [669, 13] width 4 height 4
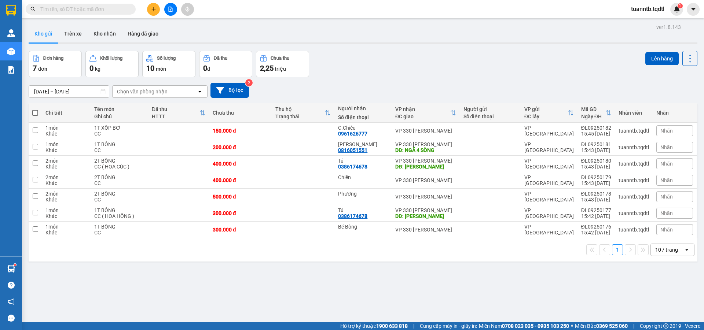
click at [151, 14] on button at bounding box center [153, 9] width 13 height 13
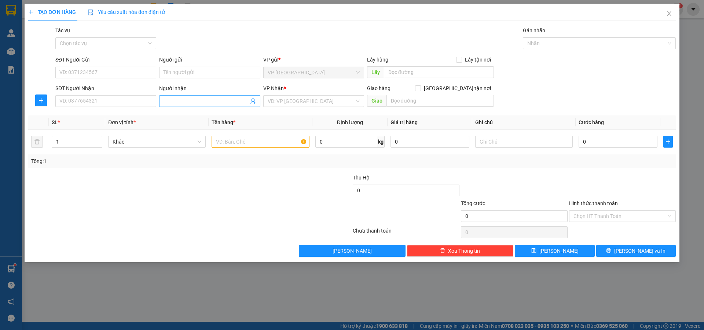
click at [192, 100] on input "Người nhận" at bounding box center [205, 101] width 85 height 8
click at [188, 115] on div "Mơ - 0975149444" at bounding box center [209, 116] width 92 height 8
click at [299, 106] on input "search" at bounding box center [311, 101] width 87 height 11
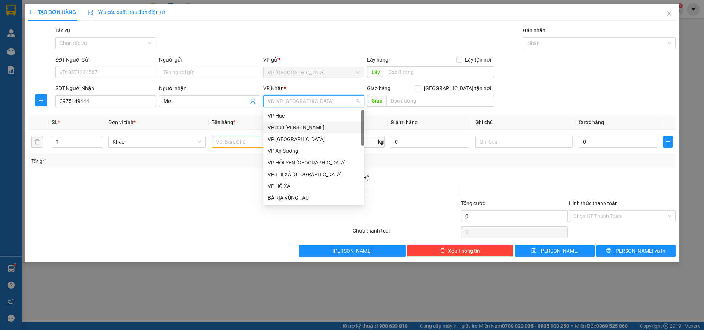
drag, startPoint x: 289, startPoint y: 124, endPoint x: 305, endPoint y: 117, distance: 17.1
click at [289, 123] on div "VP 330 [PERSON_NAME]" at bounding box center [313, 128] width 101 height 12
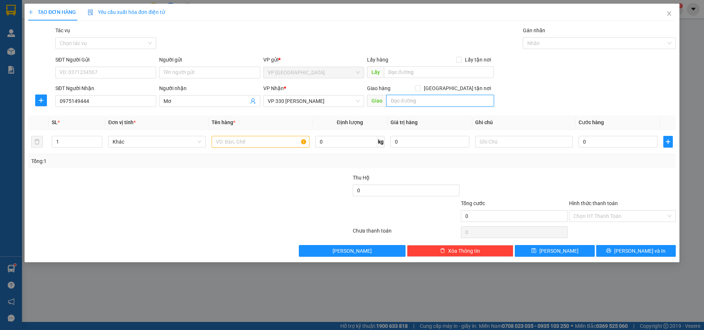
click at [408, 102] on input "text" at bounding box center [439, 101] width 107 height 12
click at [87, 136] on input "1" at bounding box center [77, 141] width 50 height 11
click at [236, 146] on input "text" at bounding box center [260, 142] width 98 height 12
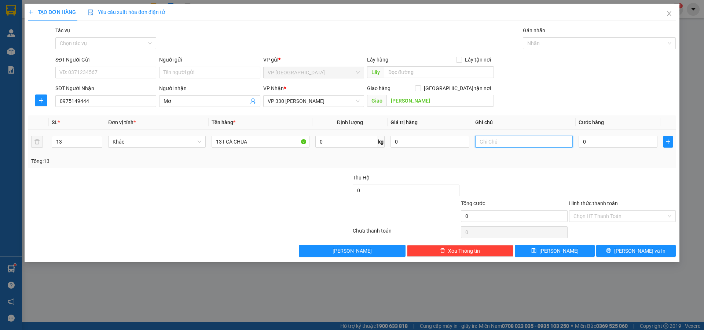
click at [524, 140] on input "text" at bounding box center [524, 142] width 98 height 12
click at [587, 140] on input "0" at bounding box center [617, 142] width 79 height 12
drag, startPoint x: 563, startPoint y: 245, endPoint x: 577, endPoint y: 248, distance: 13.4
click at [564, 245] on button "[PERSON_NAME]" at bounding box center [555, 251] width 80 height 12
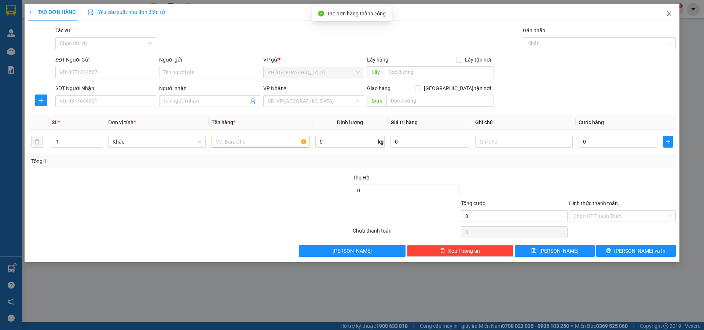
click at [672, 13] on span "Close" at bounding box center [669, 14] width 21 height 21
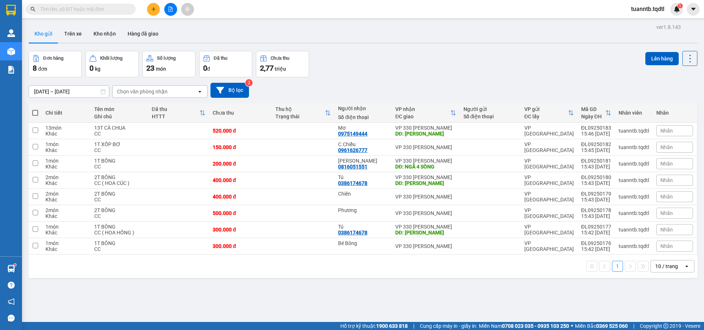
click at [37, 115] on span at bounding box center [35, 113] width 6 height 6
click at [35, 109] on input "checkbox" at bounding box center [35, 109] width 0 height 0
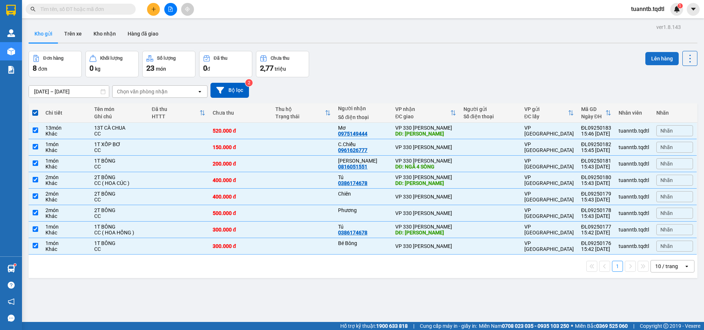
click at [655, 62] on button "Lên hàng" at bounding box center [661, 58] width 33 height 13
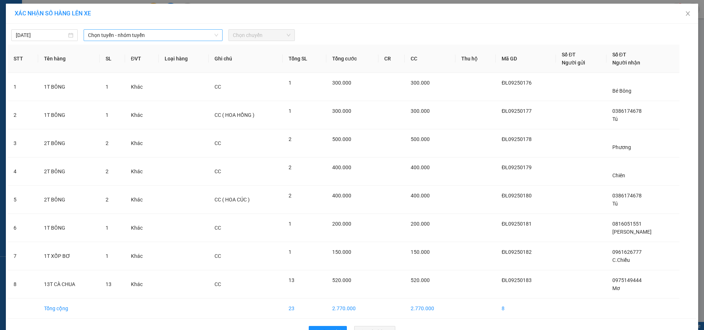
click at [168, 32] on span "Chọn tuyến - nhóm tuyến" at bounding box center [153, 35] width 130 height 11
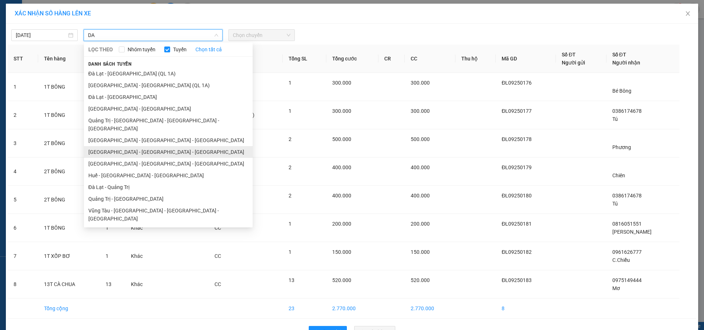
scroll to position [22, 0]
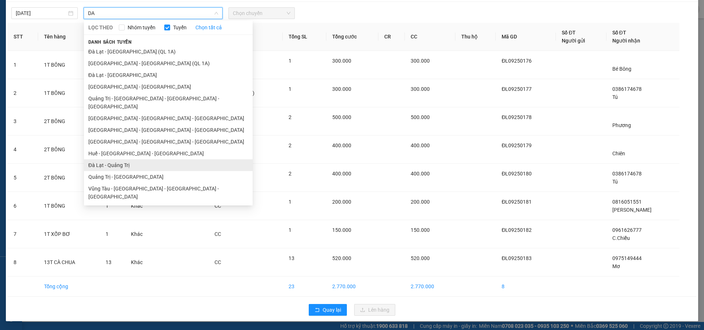
click at [120, 159] on li "Đà Lạt - Quảng Trị" at bounding box center [168, 165] width 169 height 12
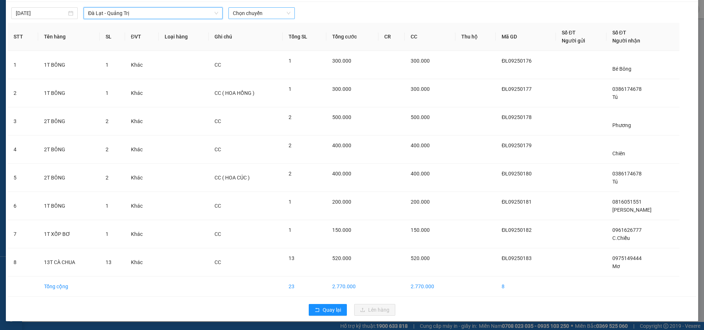
click at [247, 9] on span "Chọn chuyến" at bounding box center [262, 13] width 58 height 11
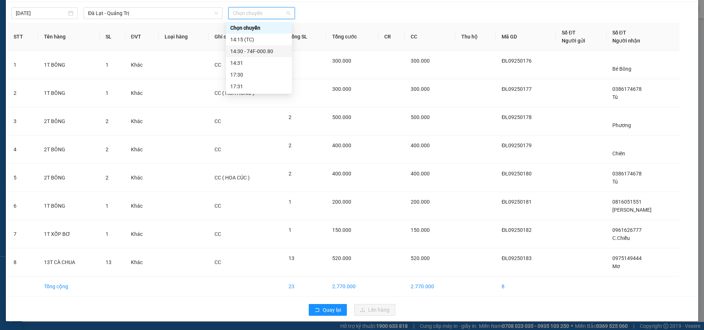
click at [267, 50] on div "14:30 - 74F-000.80" at bounding box center [258, 51] width 57 height 8
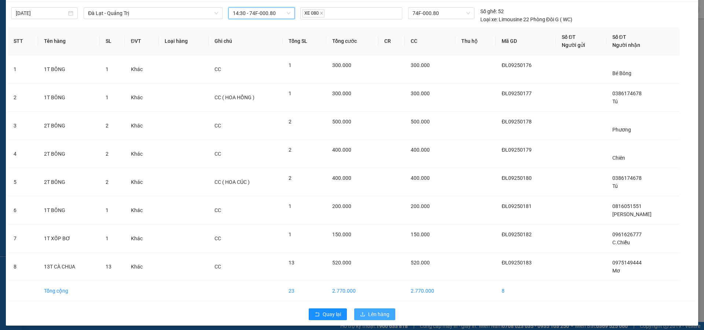
drag, startPoint x: 370, startPoint y: 315, endPoint x: 368, endPoint y: 308, distance: 7.7
click at [370, 314] on span "Lên hàng" at bounding box center [378, 314] width 21 height 8
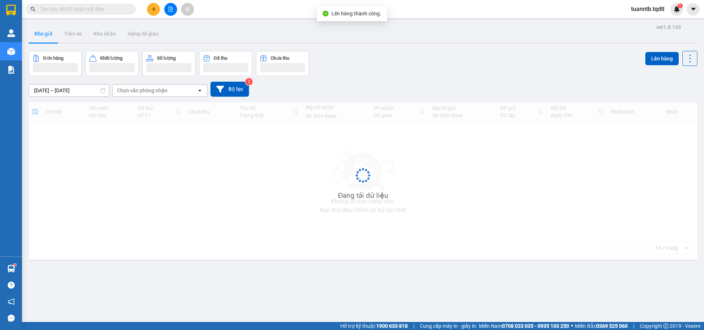
click at [170, 10] on icon "file-add" at bounding box center [171, 9] width 4 height 5
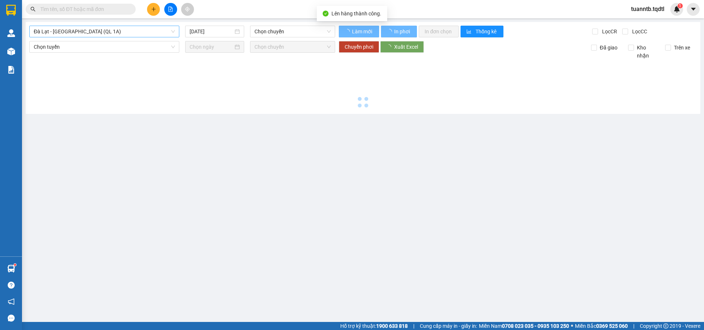
click at [117, 34] on span "Đà Lạt - [GEOGRAPHIC_DATA] (QL 1A)" at bounding box center [104, 31] width 141 height 11
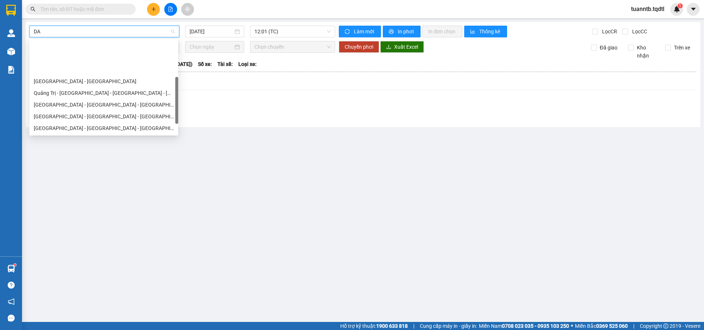
scroll to position [37, 0]
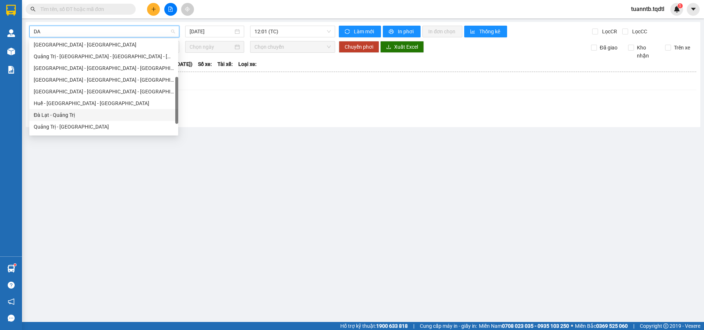
click at [80, 113] on div "Đà Lạt - Quảng Trị" at bounding box center [104, 115] width 140 height 8
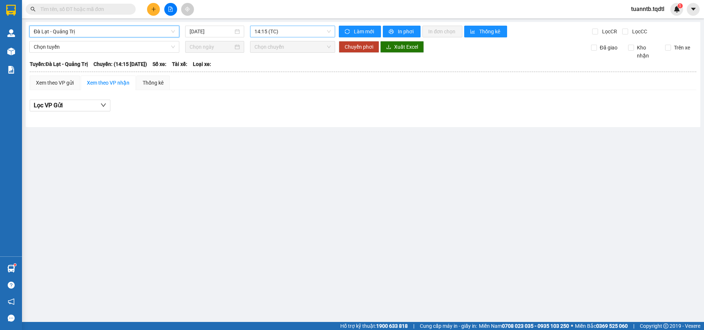
click at [295, 33] on span "14:15 (TC)" at bounding box center [292, 31] width 76 height 11
click at [288, 72] on div "14:30 - 74F-000.80" at bounding box center [282, 70] width 57 height 8
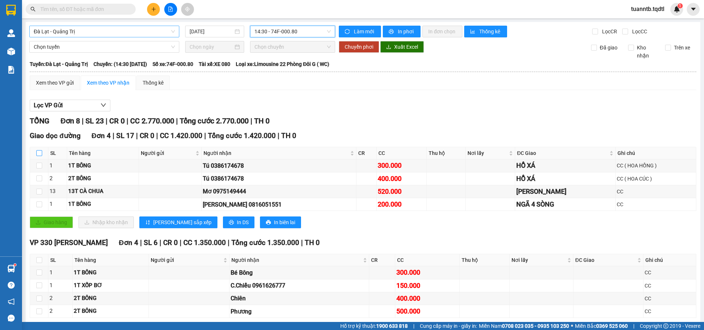
click at [39, 153] on input "checkbox" at bounding box center [39, 153] width 6 height 6
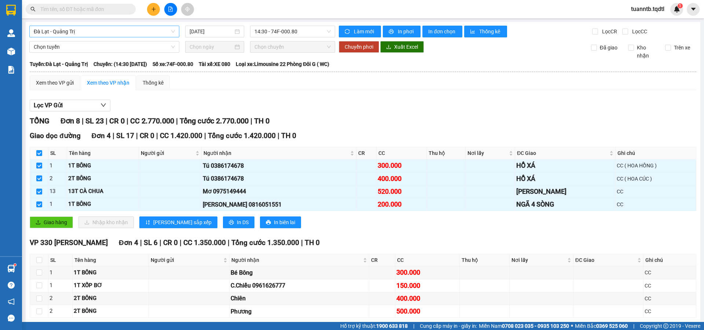
scroll to position [34, 0]
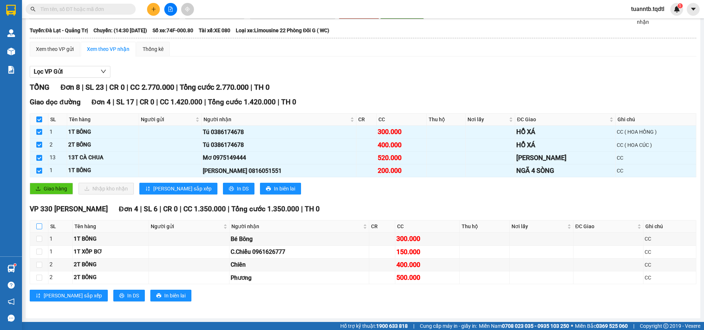
click at [41, 228] on input "checkbox" at bounding box center [39, 227] width 6 height 6
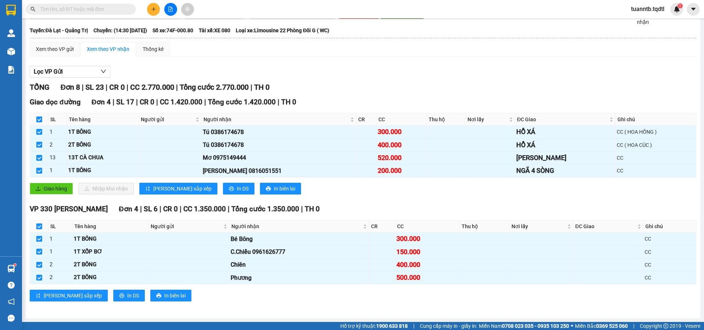
scroll to position [0, 0]
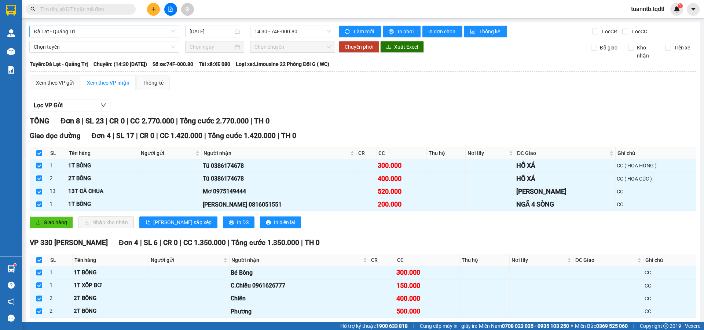
click at [119, 30] on span "Đà Lạt - Quảng Trị" at bounding box center [104, 31] width 141 height 11
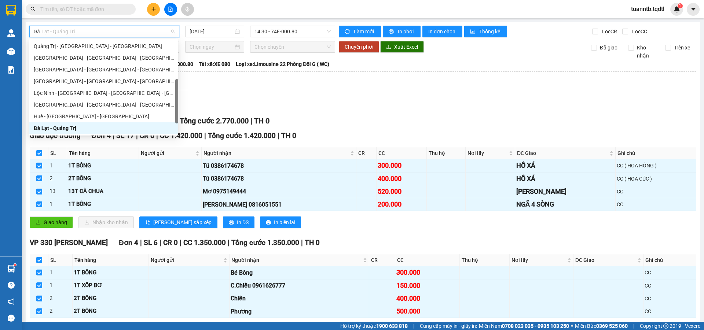
scroll to position [47, 0]
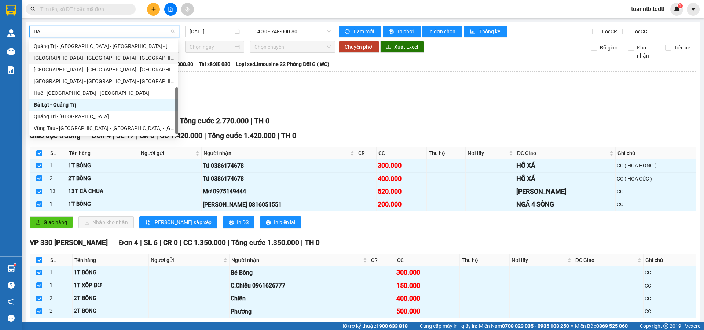
click at [73, 61] on div "[GEOGRAPHIC_DATA] - [GEOGRAPHIC_DATA] - [GEOGRAPHIC_DATA]" at bounding box center [104, 58] width 140 height 8
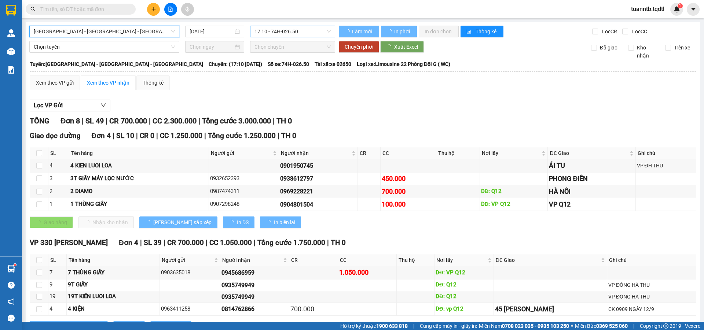
click at [286, 34] on span "17:10 - 74H-026.50" at bounding box center [292, 31] width 76 height 11
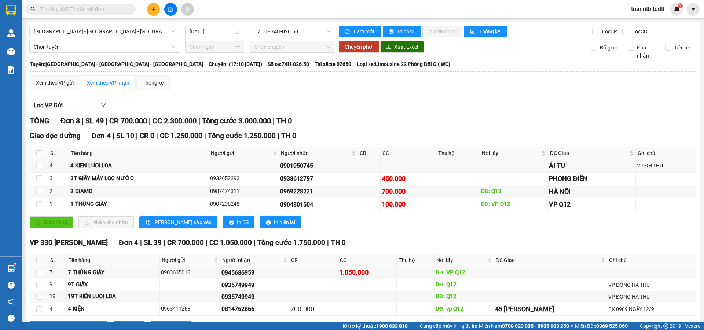
drag, startPoint x: 446, startPoint y: 122, endPoint x: 439, endPoint y: 119, distance: 7.9
click at [446, 120] on div "TỔNG Đơn 8 | SL 49 | CR 700.000 | CC 2.300.000 | Tổng cước 3.000.000 | TH 0" at bounding box center [363, 120] width 666 height 11
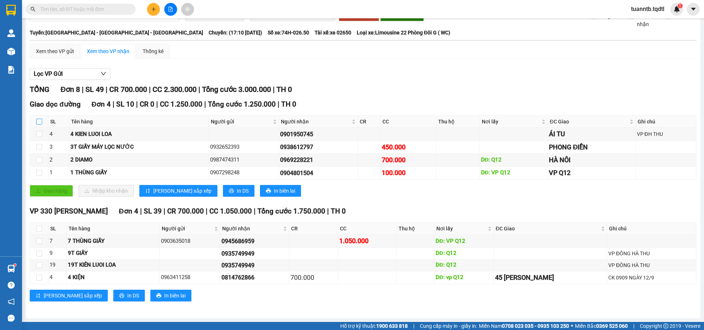
click at [40, 121] on input "checkbox" at bounding box center [39, 122] width 6 height 6
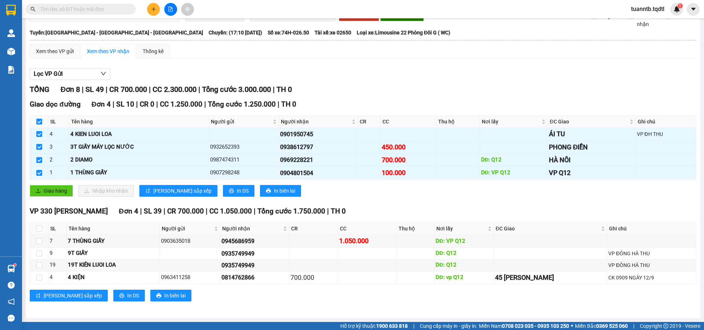
click at [36, 226] on th at bounding box center [39, 229] width 18 height 12
click at [38, 227] on input "checkbox" at bounding box center [39, 229] width 6 height 6
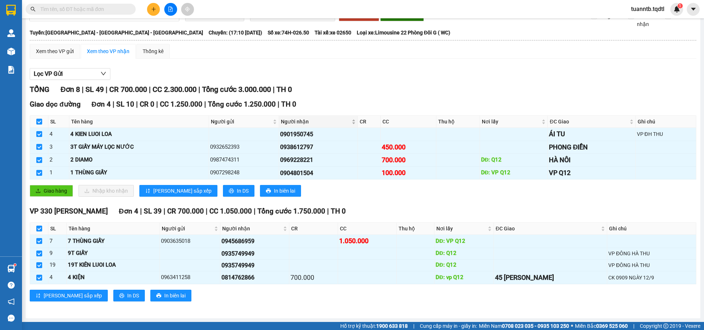
scroll to position [0, 0]
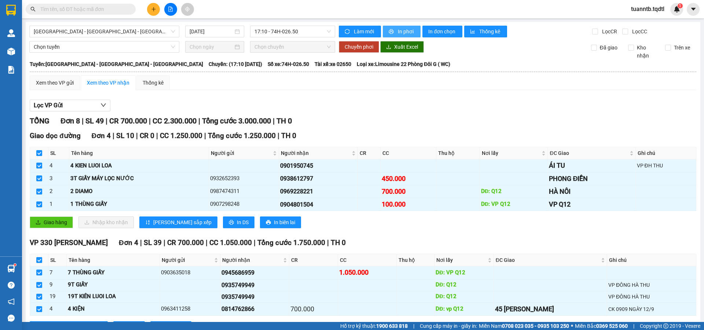
click at [385, 31] on button "In phơi" at bounding box center [402, 32] width 38 height 12
click at [389, 32] on icon "printer" at bounding box center [391, 31] width 5 height 5
click at [406, 33] on span "In phơi" at bounding box center [406, 31] width 17 height 8
click at [401, 32] on span "In phơi" at bounding box center [406, 31] width 17 height 8
click at [103, 32] on span "[GEOGRAPHIC_DATA] - [GEOGRAPHIC_DATA] - [GEOGRAPHIC_DATA]" at bounding box center [104, 31] width 141 height 11
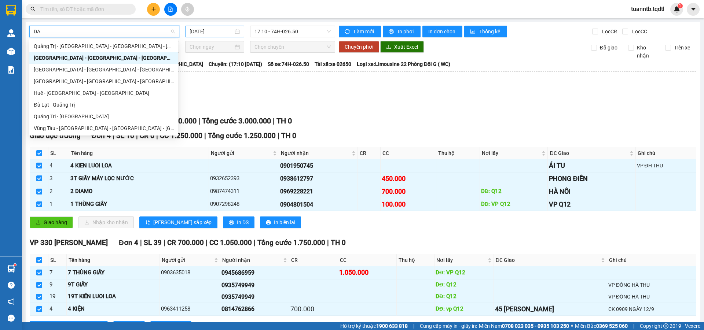
click at [196, 31] on input "[DATE]" at bounding box center [212, 31] width 44 height 8
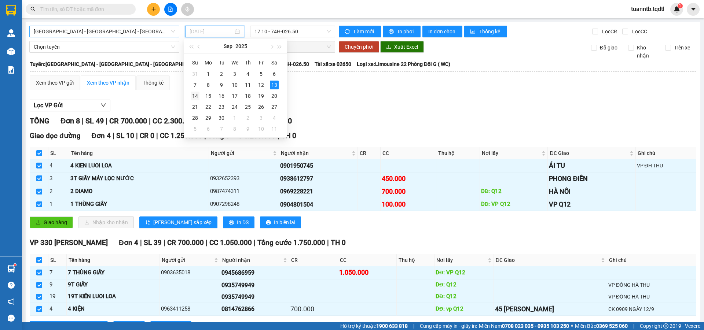
click at [199, 96] on div "14" at bounding box center [195, 96] width 9 height 9
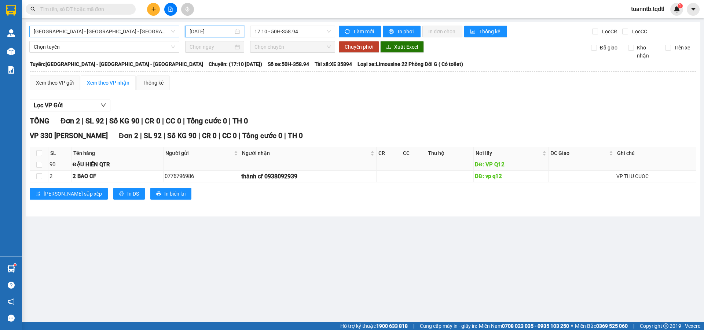
click at [43, 165] on td at bounding box center [39, 164] width 18 height 11
click at [39, 165] on input "checkbox" at bounding box center [39, 165] width 6 height 6
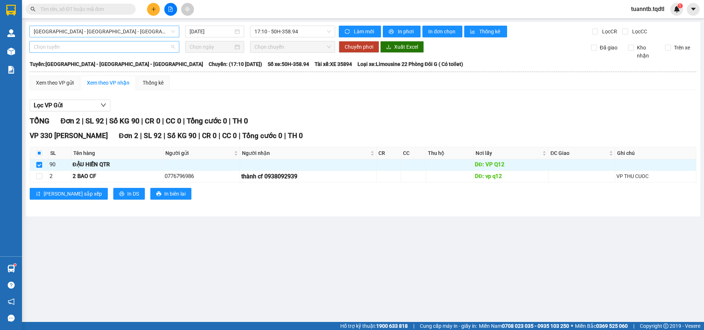
click at [67, 45] on span "Chọn tuyến" at bounding box center [104, 46] width 141 height 11
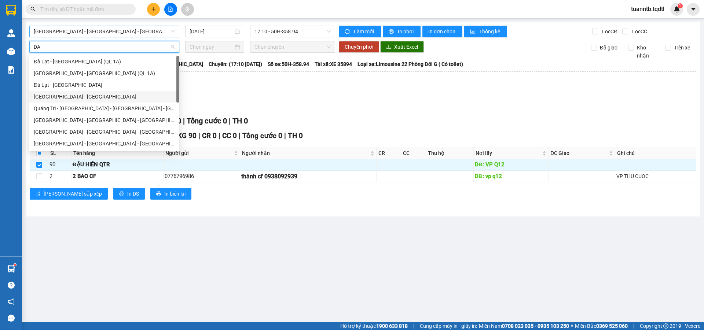
scroll to position [47, 0]
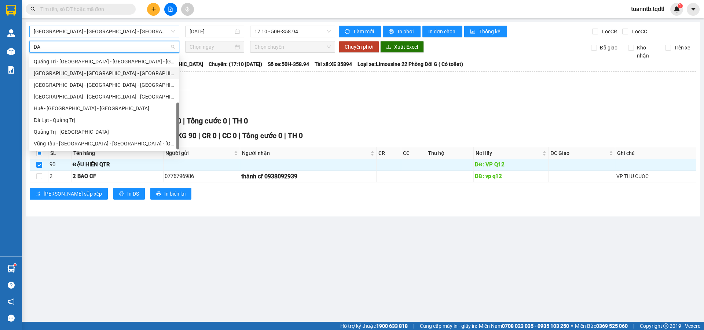
click at [73, 75] on div "[GEOGRAPHIC_DATA] - [GEOGRAPHIC_DATA] - [GEOGRAPHIC_DATA]" at bounding box center [104, 73] width 141 height 8
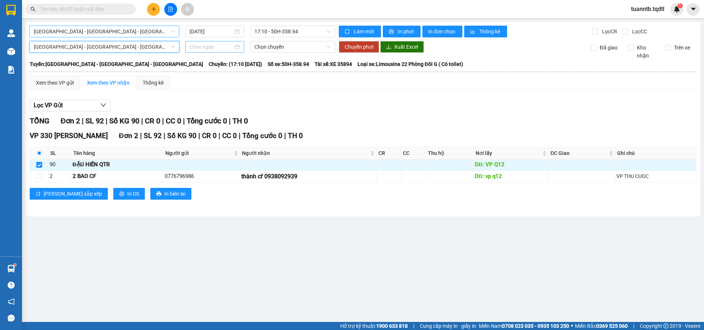
click at [211, 46] on input at bounding box center [212, 47] width 44 height 8
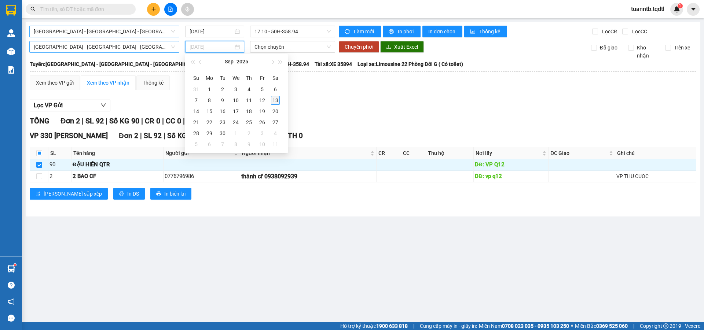
click at [276, 103] on div "13" at bounding box center [275, 100] width 9 height 9
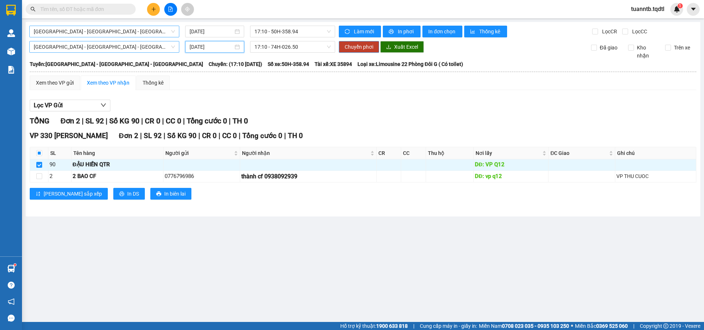
click at [352, 49] on span "Chuyển phơi" at bounding box center [359, 47] width 29 height 8
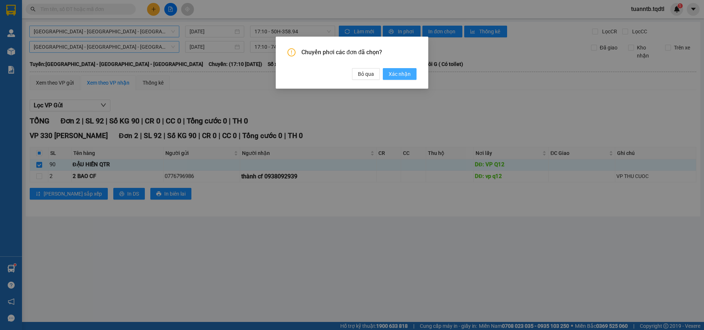
click at [399, 74] on span "Xác nhận" at bounding box center [400, 74] width 22 height 8
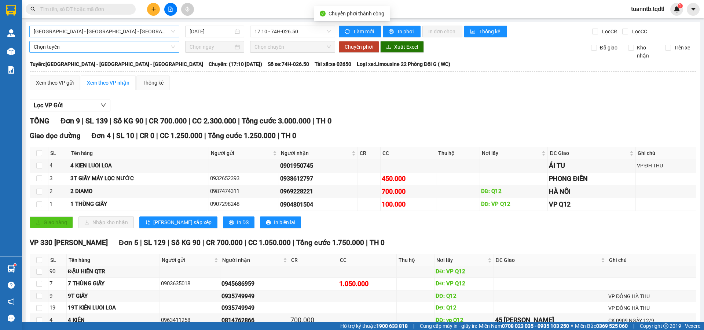
click at [42, 155] on th at bounding box center [39, 153] width 18 height 12
click at [40, 155] on input "checkbox" at bounding box center [39, 153] width 6 height 6
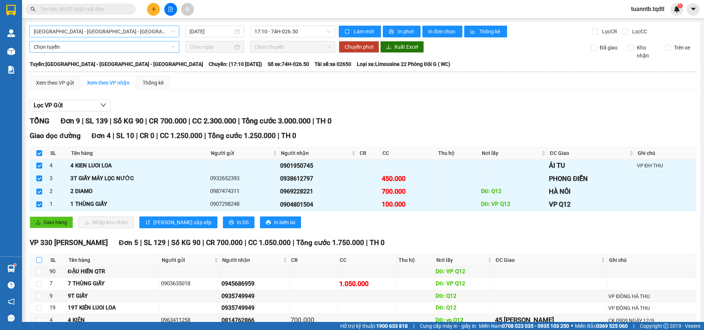
click at [40, 261] on input "checkbox" at bounding box center [39, 260] width 6 height 6
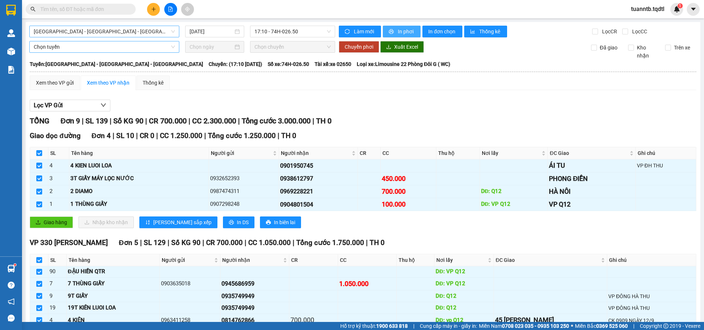
click at [399, 34] on span "In phơi" at bounding box center [406, 31] width 17 height 8
click at [399, 37] on button "In phơi" at bounding box center [402, 32] width 38 height 12
click at [412, 32] on button "In phơi" at bounding box center [402, 32] width 38 height 12
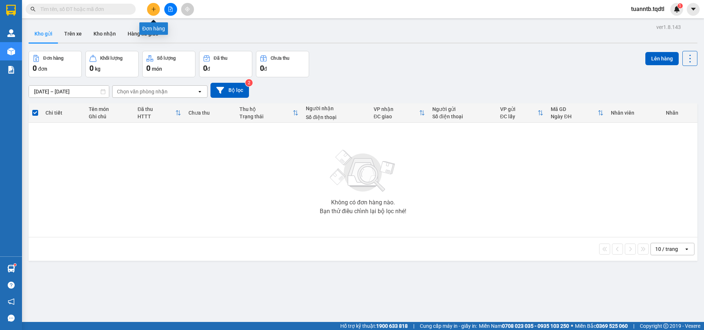
click at [157, 8] on button at bounding box center [153, 9] width 13 height 13
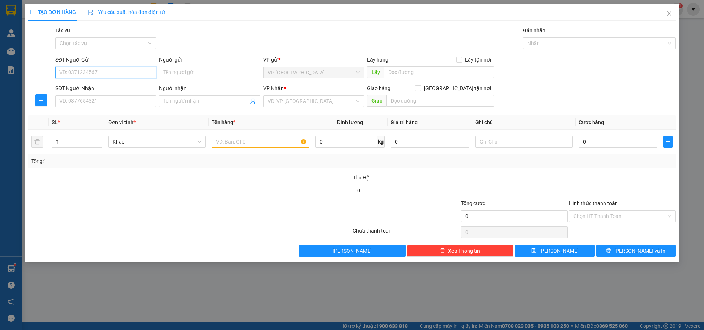
click at [104, 75] on input "SĐT Người Gửi" at bounding box center [105, 73] width 101 height 12
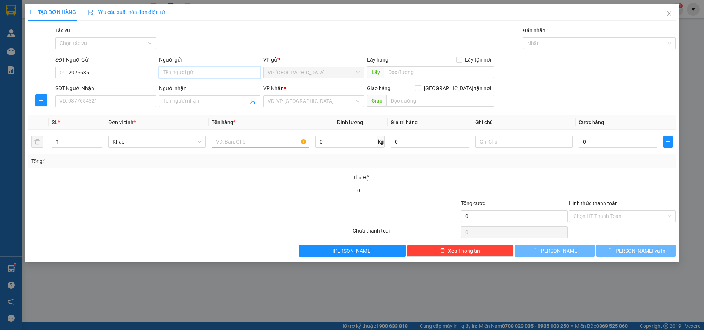
drag, startPoint x: 170, startPoint y: 77, endPoint x: 174, endPoint y: 76, distance: 4.8
click at [171, 77] on input "Người gửi" at bounding box center [209, 73] width 101 height 12
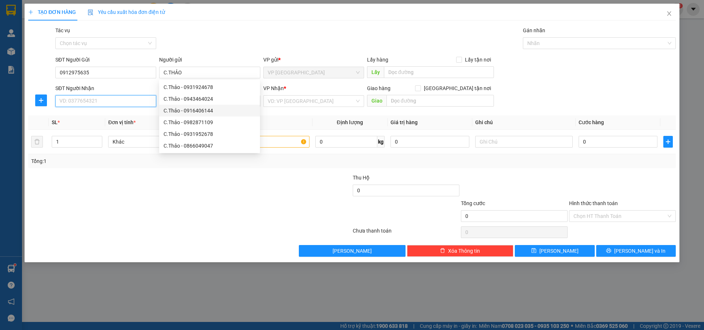
click at [134, 107] on input "SĐT Người Nhận" at bounding box center [105, 101] width 101 height 12
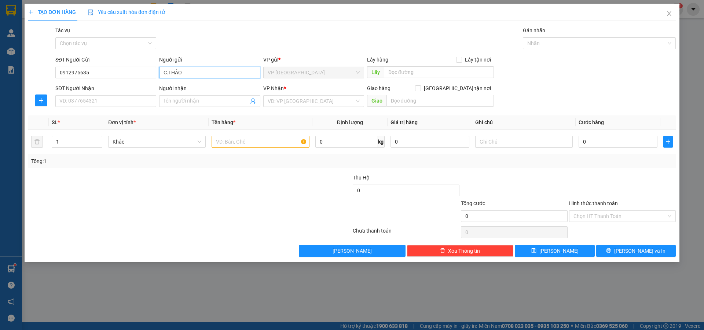
click at [173, 74] on input "C.THẢO" at bounding box center [209, 73] width 101 height 12
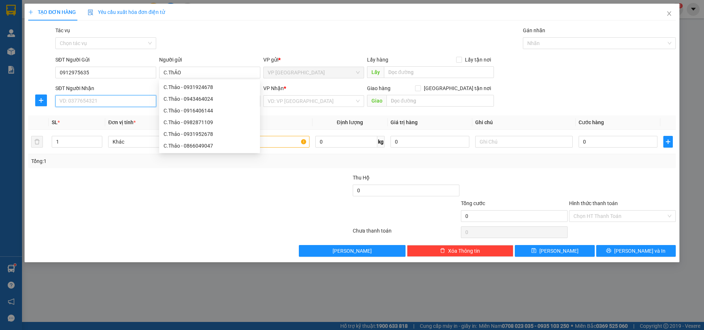
click at [138, 102] on input "SĐT Người Nhận" at bounding box center [105, 101] width 101 height 12
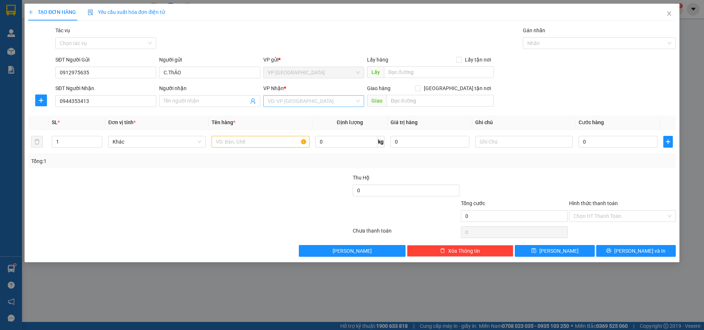
click at [301, 103] on input "search" at bounding box center [311, 101] width 87 height 11
click at [290, 217] on div "VP [GEOGRAPHIC_DATA]" at bounding box center [314, 221] width 92 height 8
click at [231, 142] on input "text" at bounding box center [260, 142] width 98 height 12
click at [502, 141] on input "text" at bounding box center [524, 142] width 98 height 12
click at [174, 102] on input "Người nhận" at bounding box center [205, 101] width 85 height 8
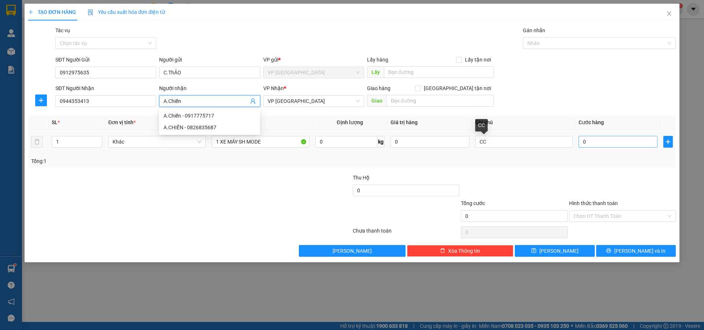
click at [589, 146] on td "0" at bounding box center [617, 142] width 85 height 25
click at [586, 137] on input "0" at bounding box center [617, 142] width 79 height 12
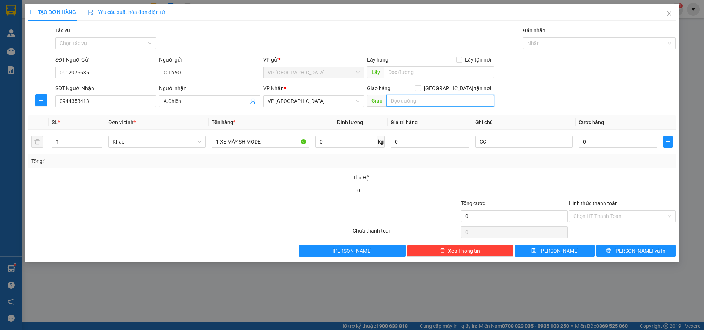
click at [458, 102] on input "text" at bounding box center [439, 101] width 107 height 12
click at [593, 141] on input "0" at bounding box center [617, 142] width 79 height 12
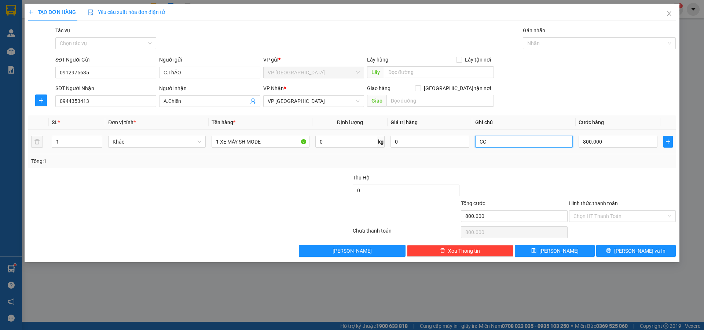
click at [503, 144] on input "CC" at bounding box center [524, 142] width 98 height 12
click at [453, 102] on input "text" at bounding box center [439, 101] width 107 height 12
click at [536, 253] on icon "save" at bounding box center [533, 250] width 5 height 5
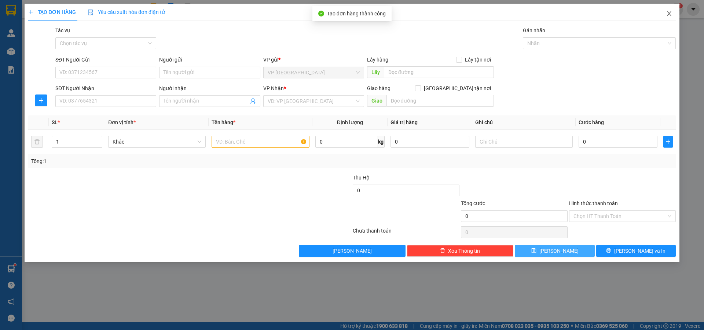
click at [670, 13] on icon "close" at bounding box center [669, 14] width 6 height 6
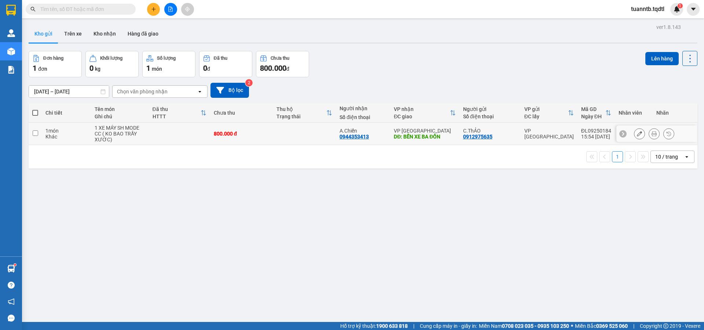
click at [637, 135] on icon at bounding box center [639, 133] width 5 height 5
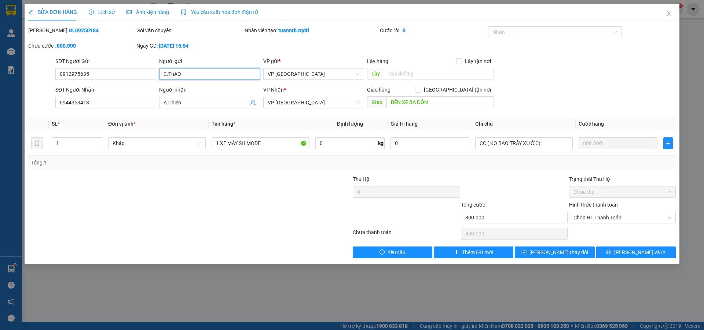
click at [180, 74] on input "C.ThẢO" at bounding box center [209, 74] width 101 height 12
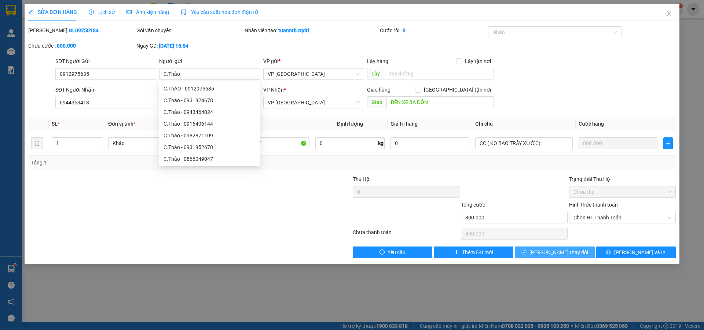
click at [560, 250] on span "[PERSON_NAME] thay đổi" at bounding box center [558, 253] width 59 height 8
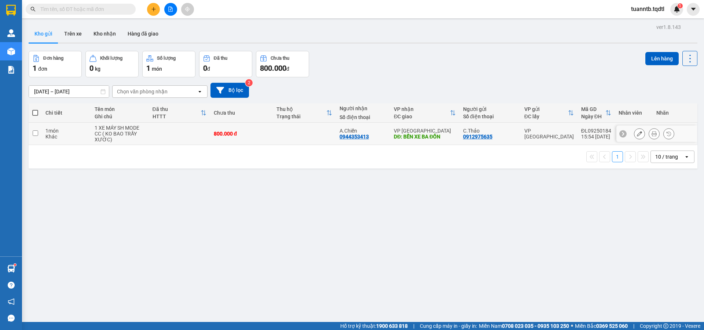
click at [637, 134] on icon at bounding box center [639, 133] width 5 height 5
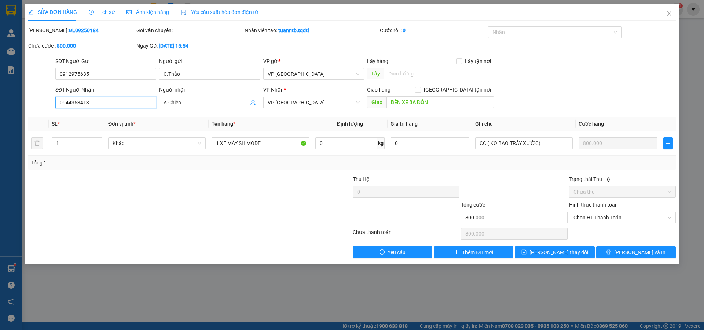
click at [73, 105] on input "0944353413" at bounding box center [105, 103] width 101 height 12
click at [76, 103] on input "094453413" at bounding box center [105, 103] width 101 height 12
click at [566, 253] on span "[PERSON_NAME] thay đổi" at bounding box center [558, 253] width 59 height 8
